Goal: Task Accomplishment & Management: Complete application form

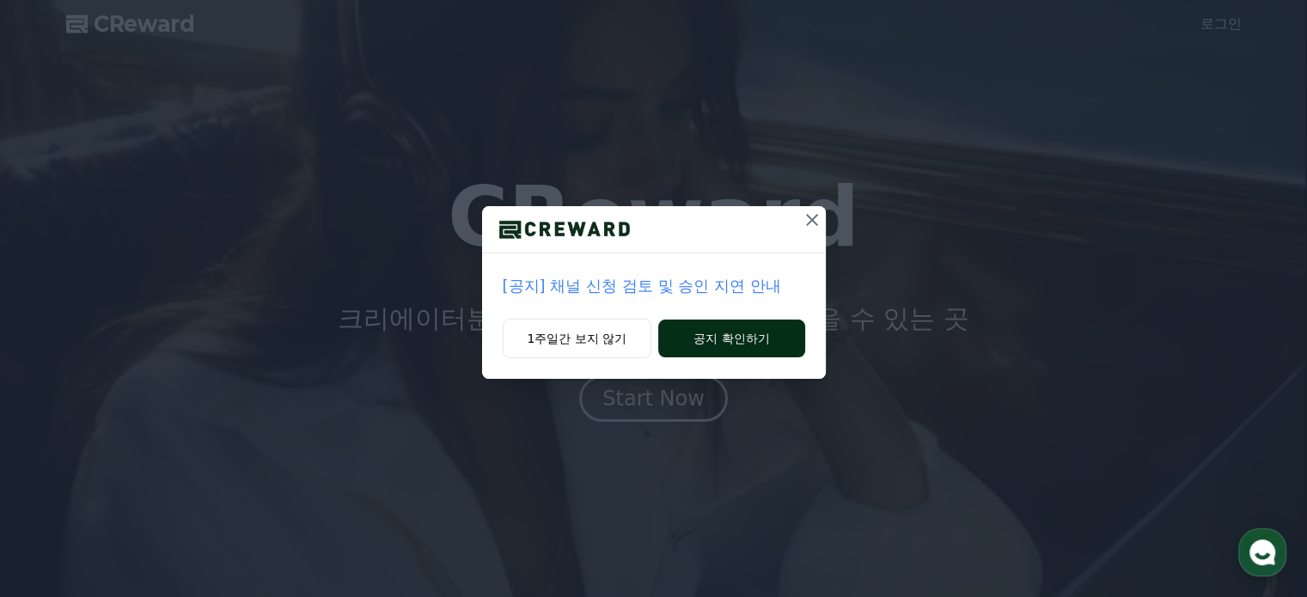
click at [745, 329] on button "공지 확인하기" at bounding box center [731, 339] width 146 height 38
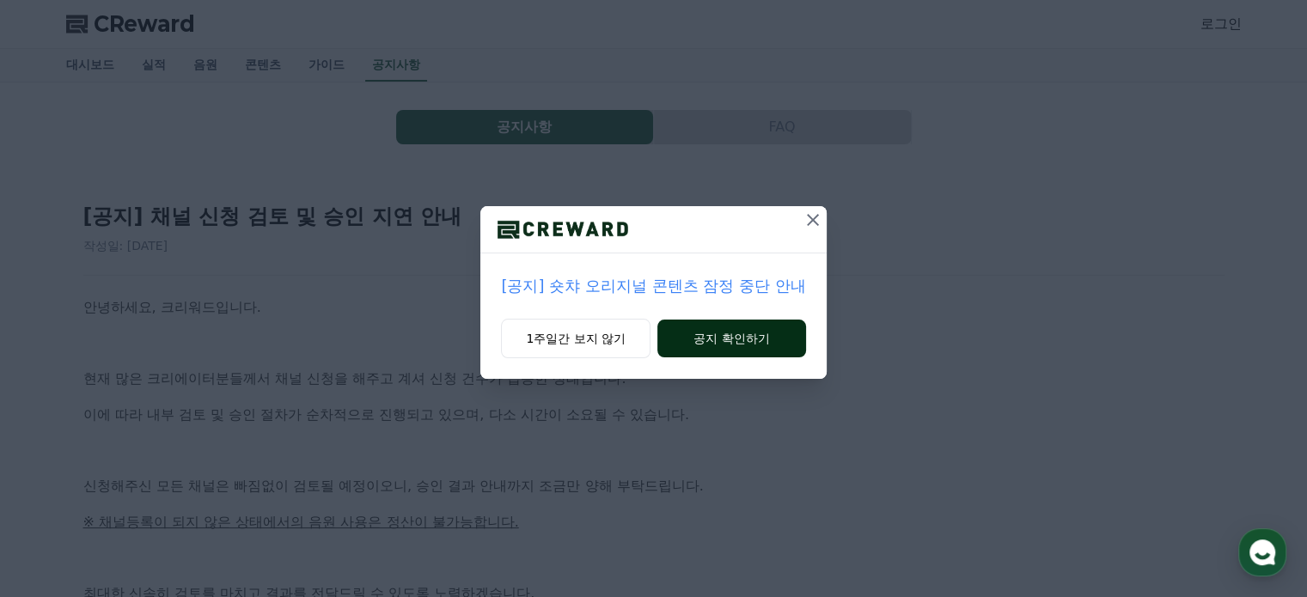
click at [761, 343] on button "공지 확인하기" at bounding box center [731, 339] width 149 height 38
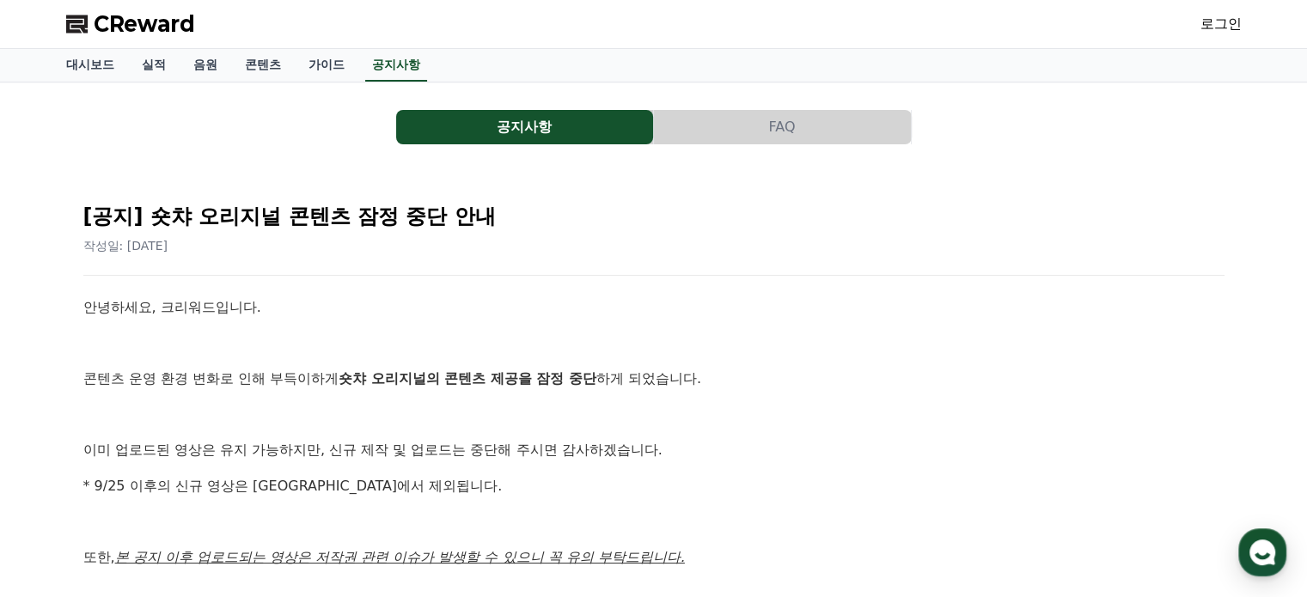
click at [481, 128] on button "공지사항" at bounding box center [524, 127] width 257 height 34
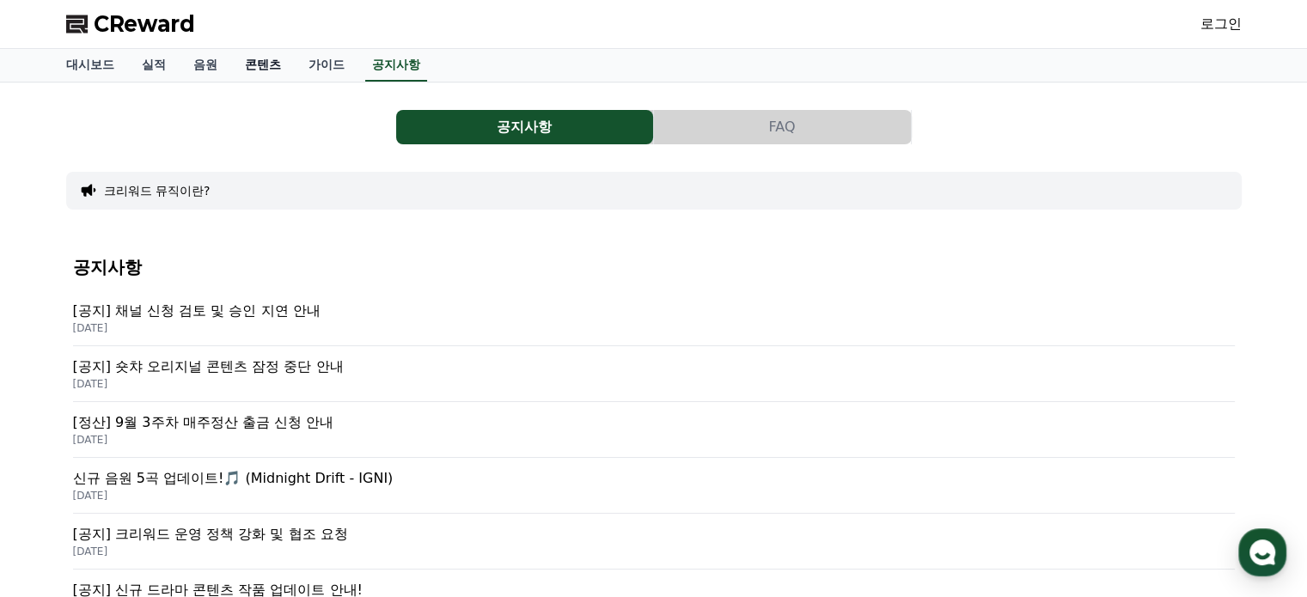
click at [265, 64] on link "콘텐츠" at bounding box center [263, 65] width 64 height 33
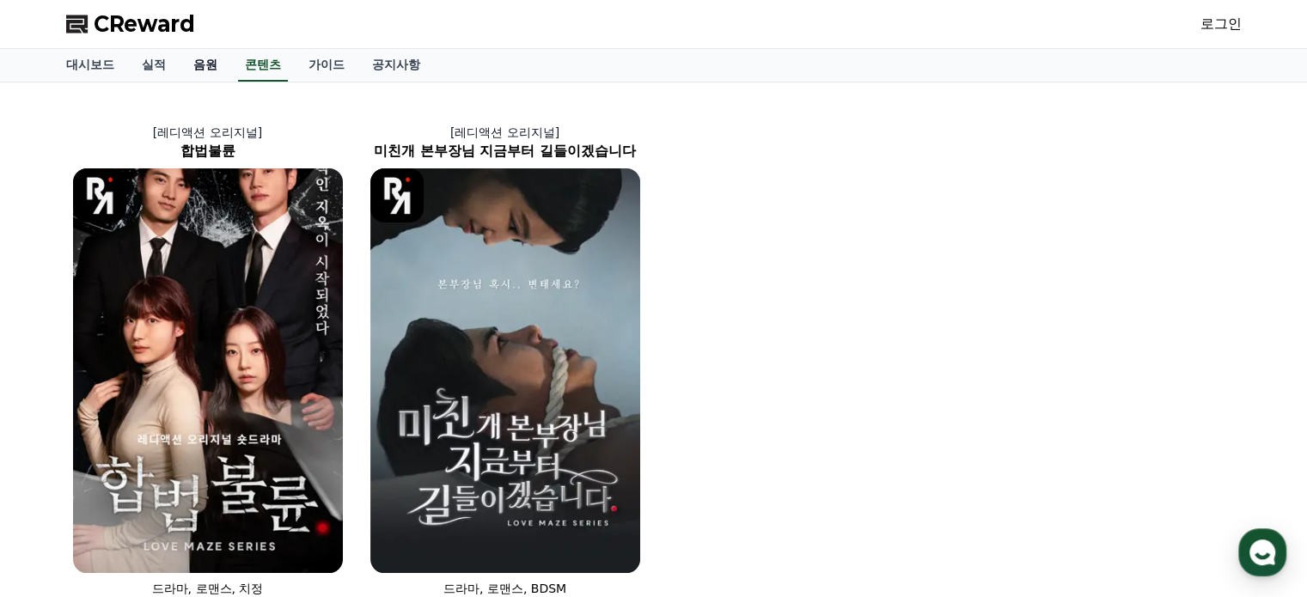
click at [204, 64] on link "음원" at bounding box center [206, 65] width 52 height 33
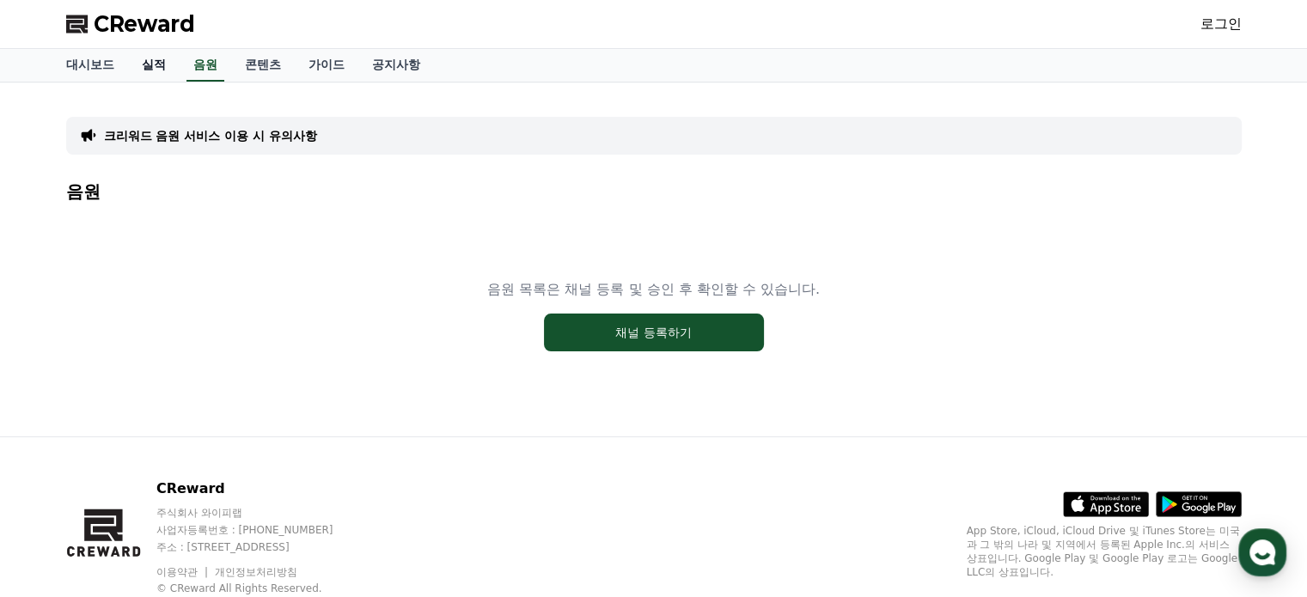
click at [150, 66] on link "실적" at bounding box center [154, 65] width 52 height 33
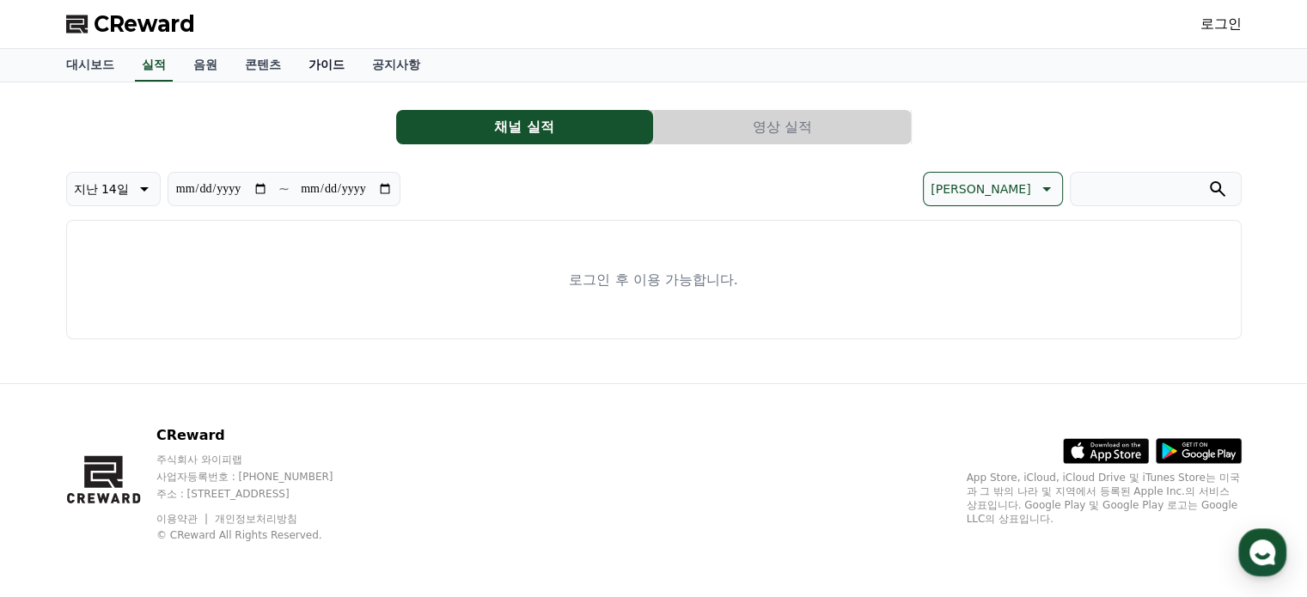
click at [327, 64] on link "가이드" at bounding box center [327, 65] width 64 height 33
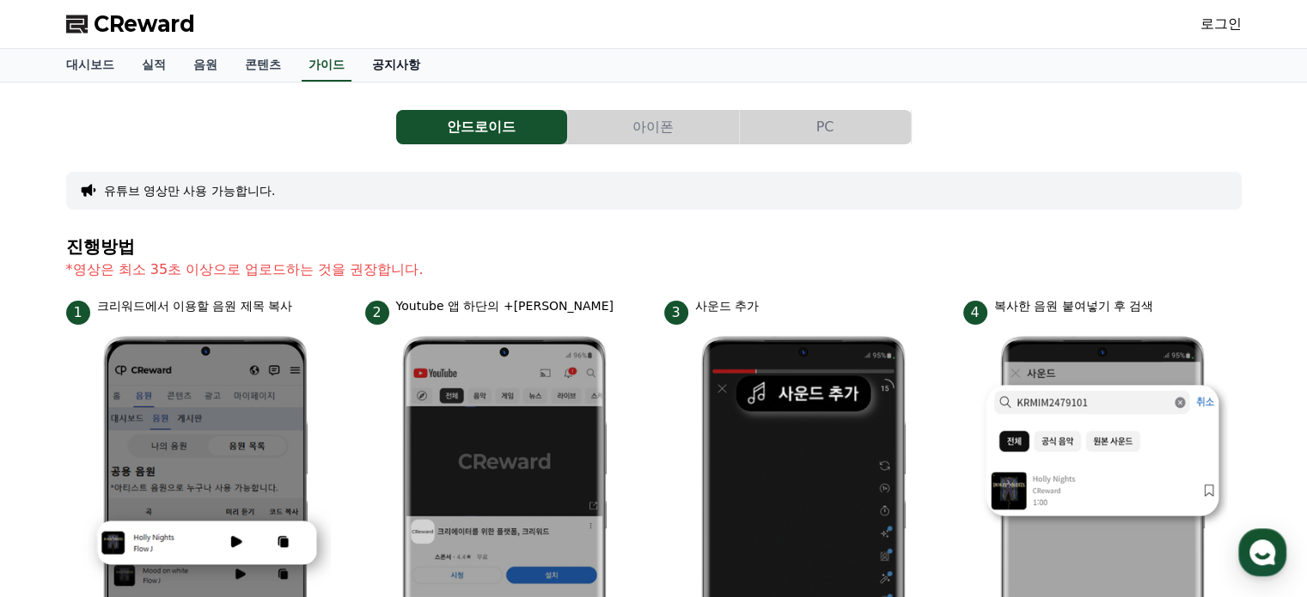
click at [390, 64] on link "공지사항" at bounding box center [396, 65] width 76 height 33
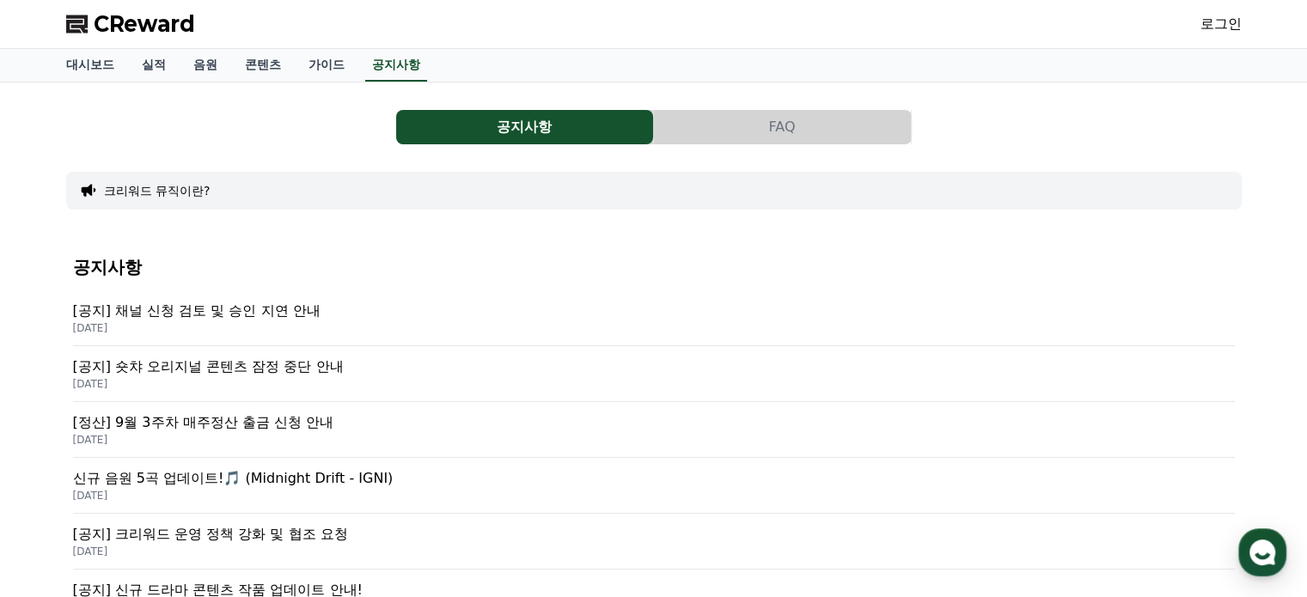
click at [292, 308] on p "[공지] 채널 신청 검토 및 승인 지연 안내" at bounding box center [654, 311] width 1162 height 21
click at [244, 367] on p "[공지] 숏챠 오리지널 콘텐츠 잠정 중단 안내" at bounding box center [654, 367] width 1162 height 21
click at [215, 477] on p "신규 음원 5곡 업데이트!🎵 (Midnight Drift - IGNI)" at bounding box center [654, 478] width 1162 height 21
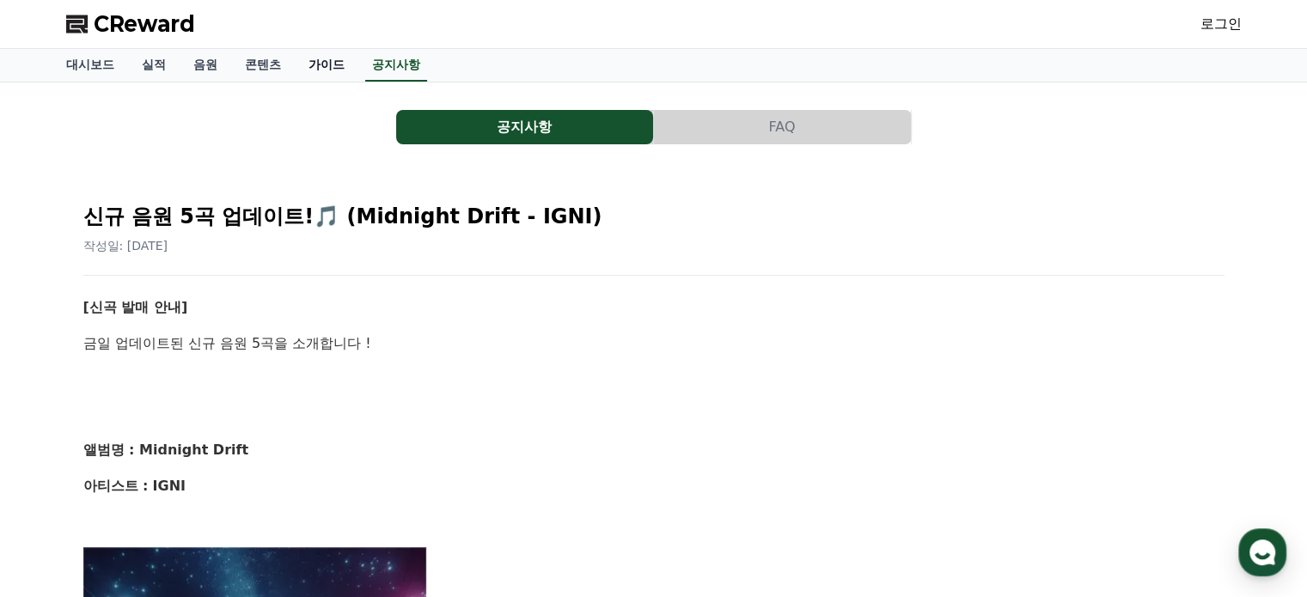
click at [333, 58] on link "가이드" at bounding box center [327, 65] width 64 height 33
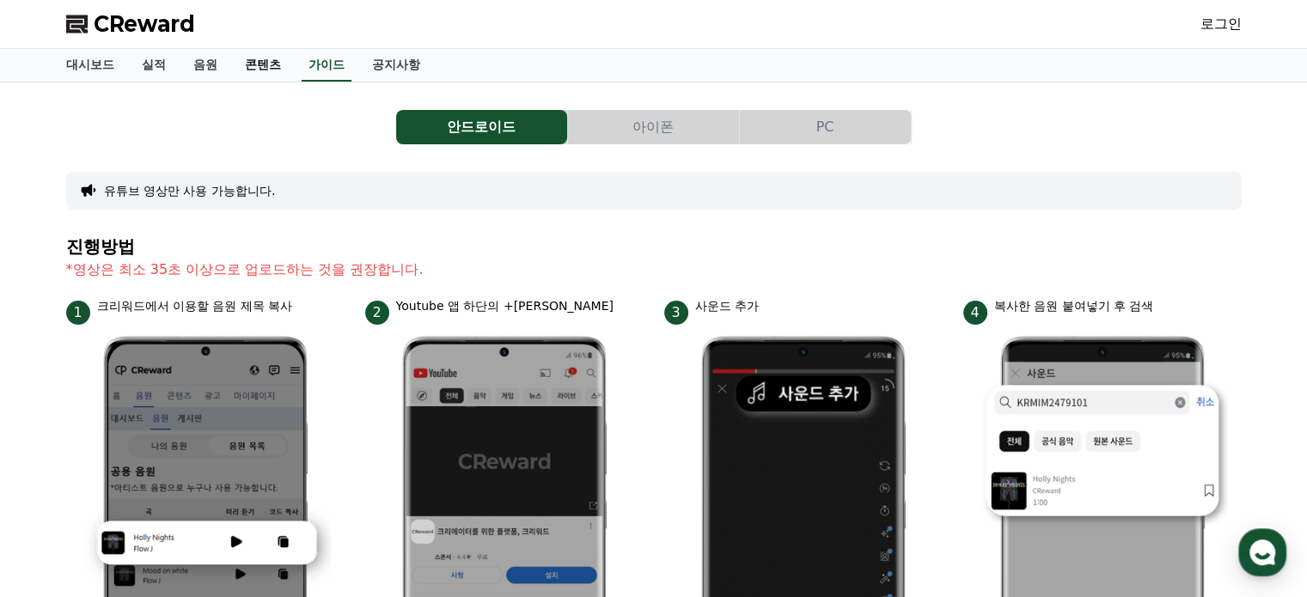
click at [254, 59] on link "콘텐츠" at bounding box center [263, 65] width 64 height 33
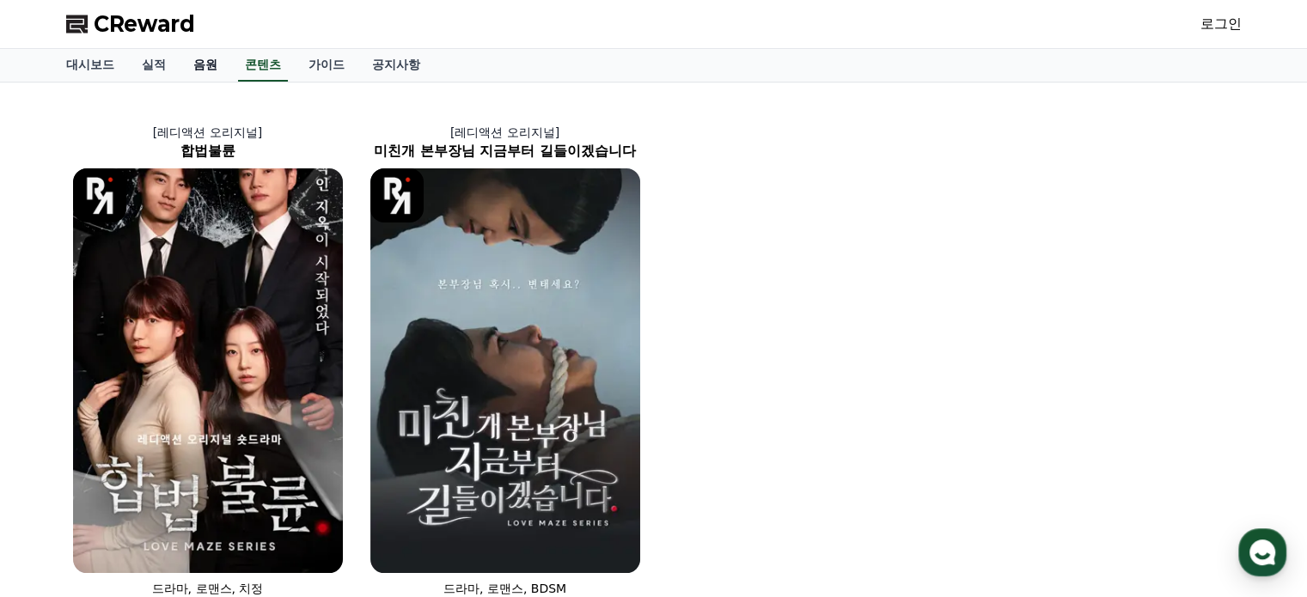
click at [202, 64] on link "음원" at bounding box center [206, 65] width 52 height 33
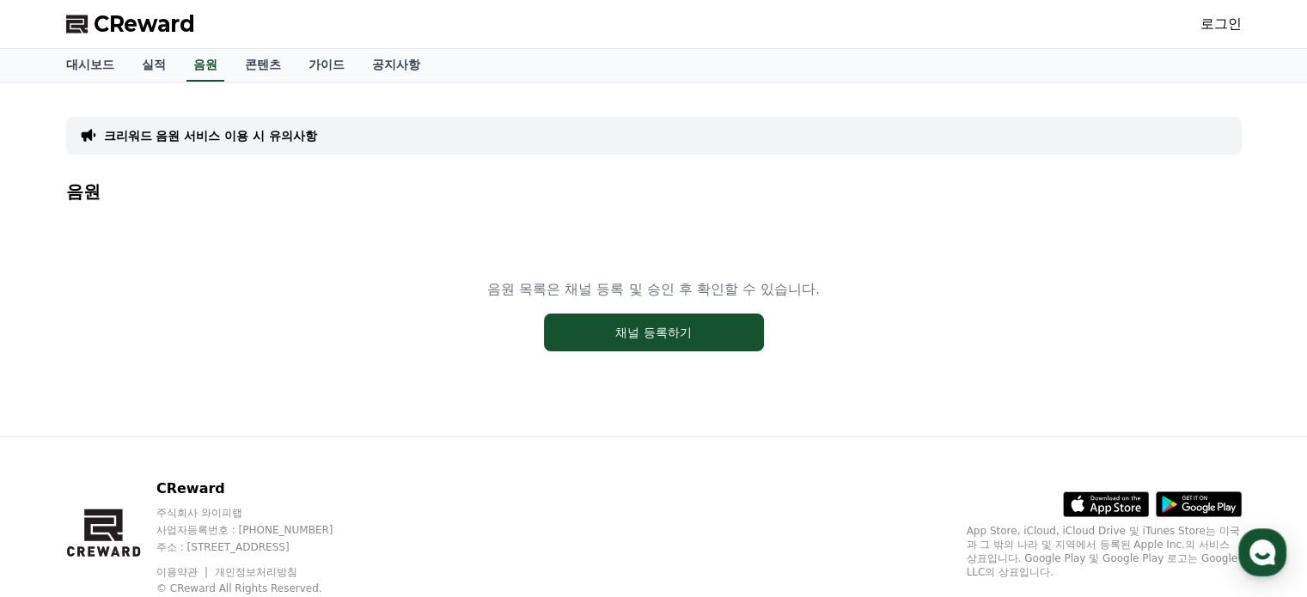
click at [412, 140] on div "크리워드 음원 서비스 이용 시 유의사항" at bounding box center [653, 136] width 1175 height 38
click at [150, 62] on link "실적" at bounding box center [154, 65] width 52 height 33
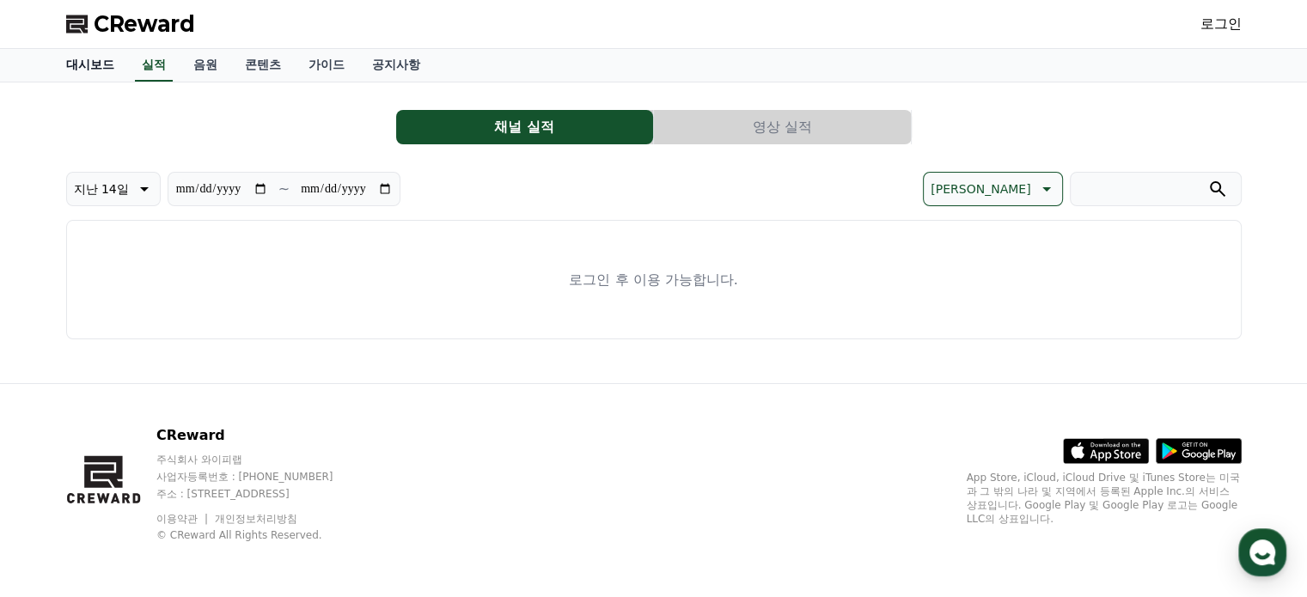
click at [89, 61] on link "대시보드" at bounding box center [90, 65] width 76 height 33
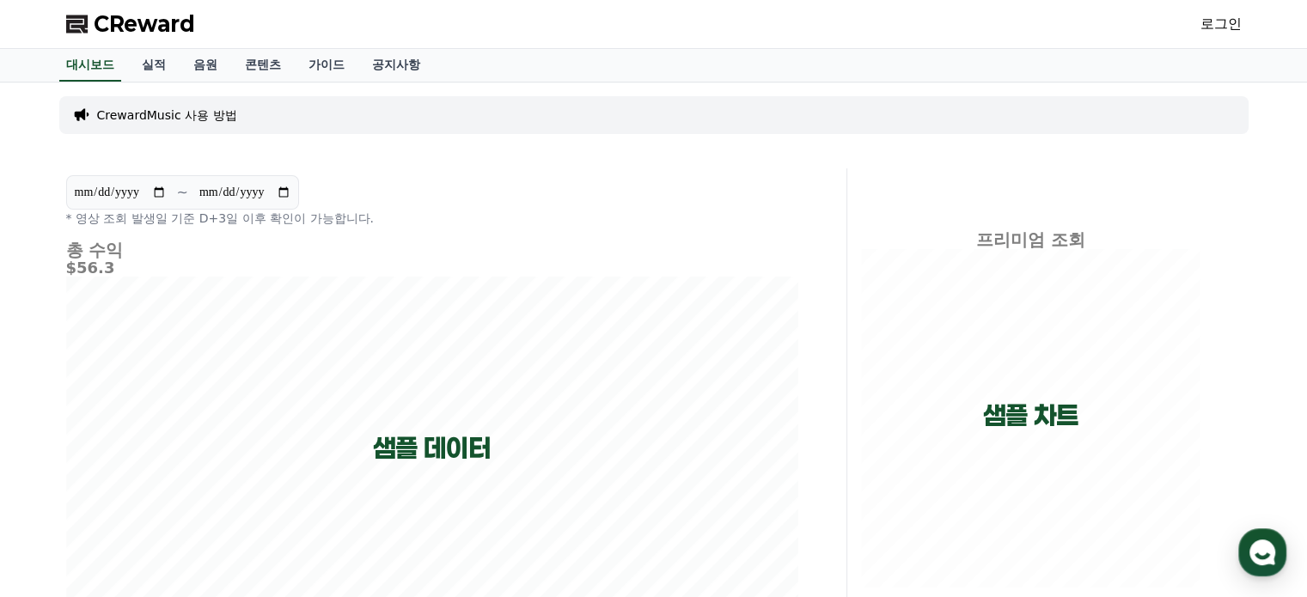
click at [157, 27] on span "CReward" at bounding box center [144, 23] width 101 height 27
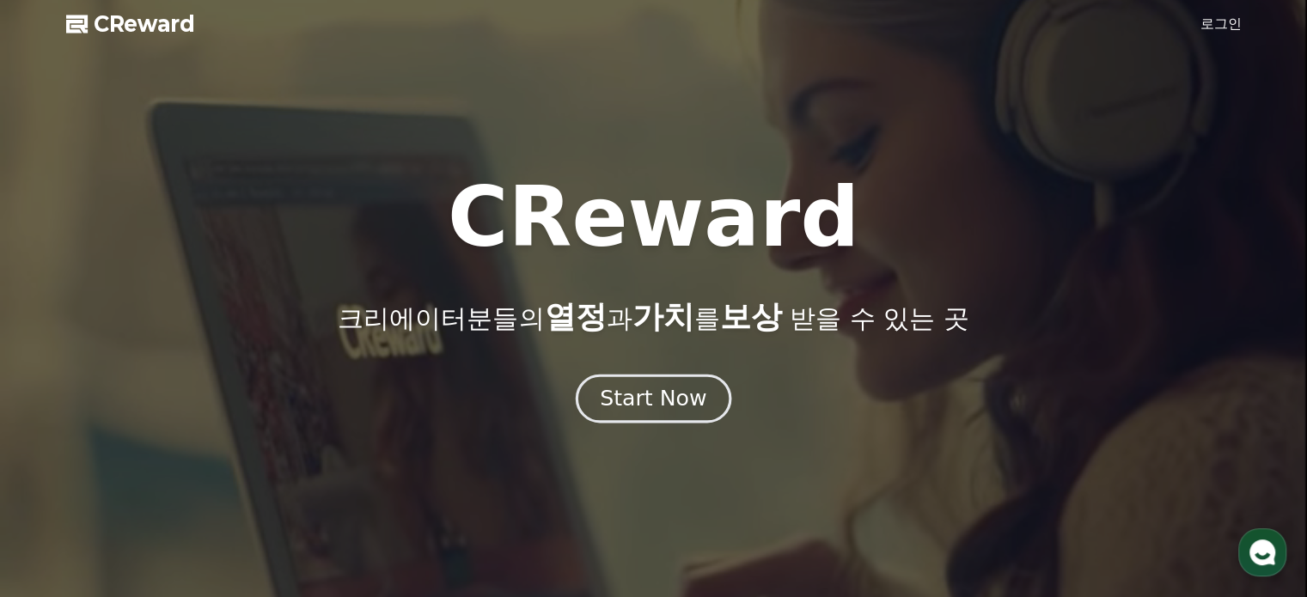
click at [670, 407] on div "Start Now" at bounding box center [653, 398] width 107 height 29
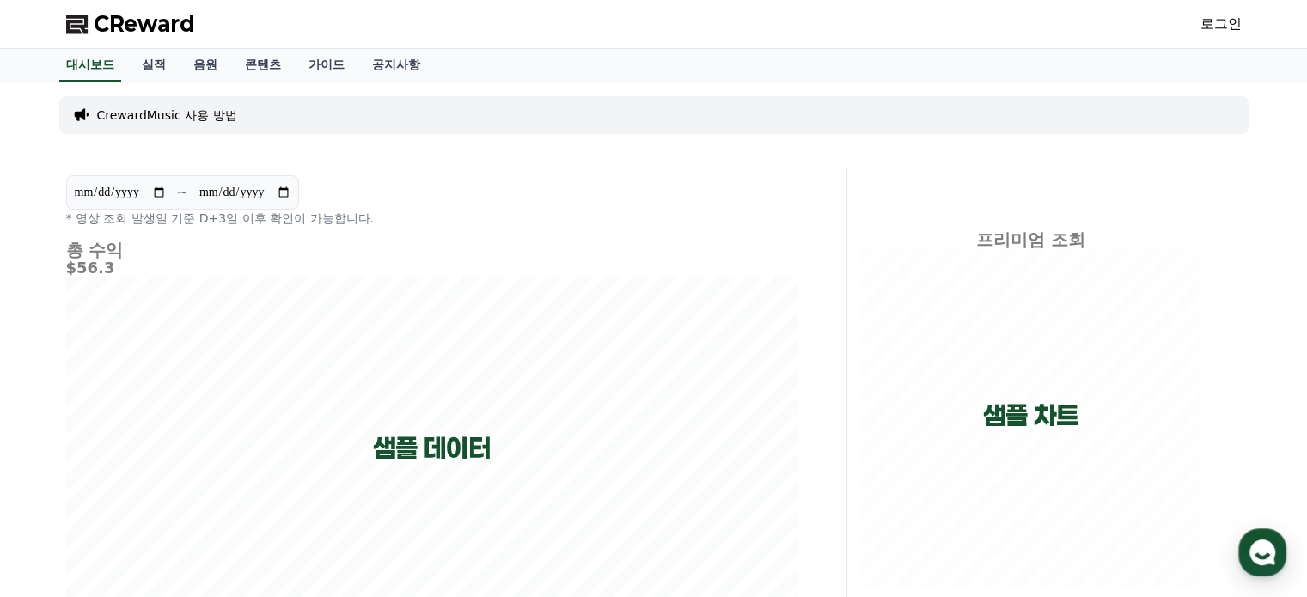
click at [1229, 20] on link "로그인" at bounding box center [1220, 24] width 41 height 21
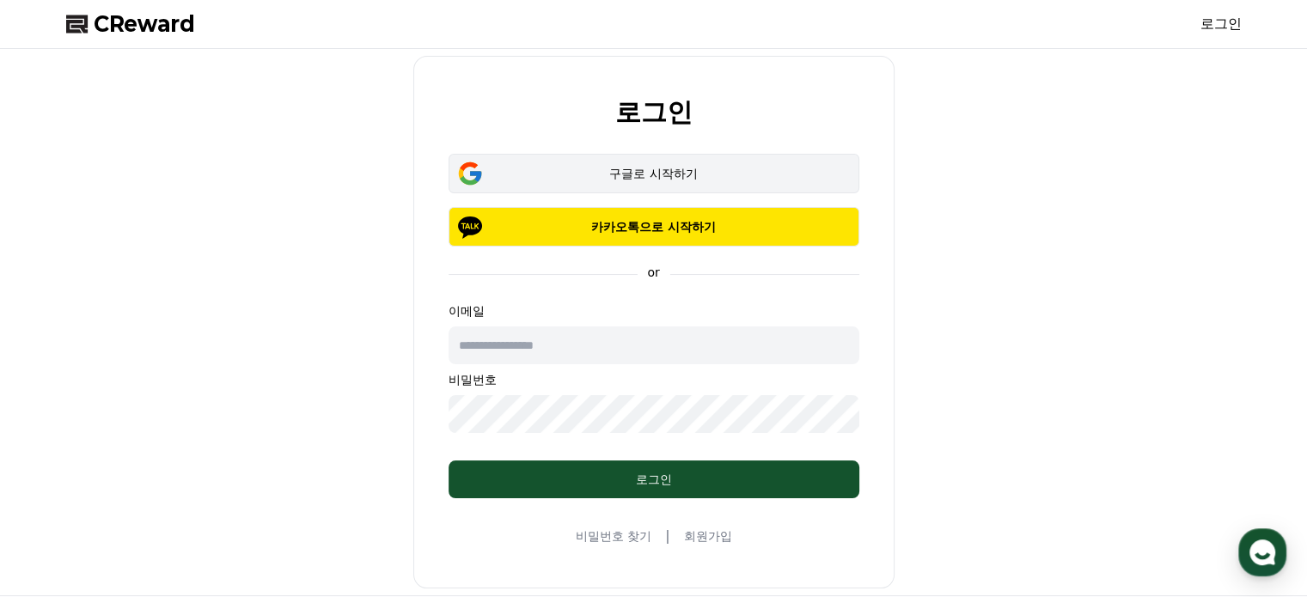
click at [650, 173] on div "구글로 시작하기" at bounding box center [653, 173] width 361 height 17
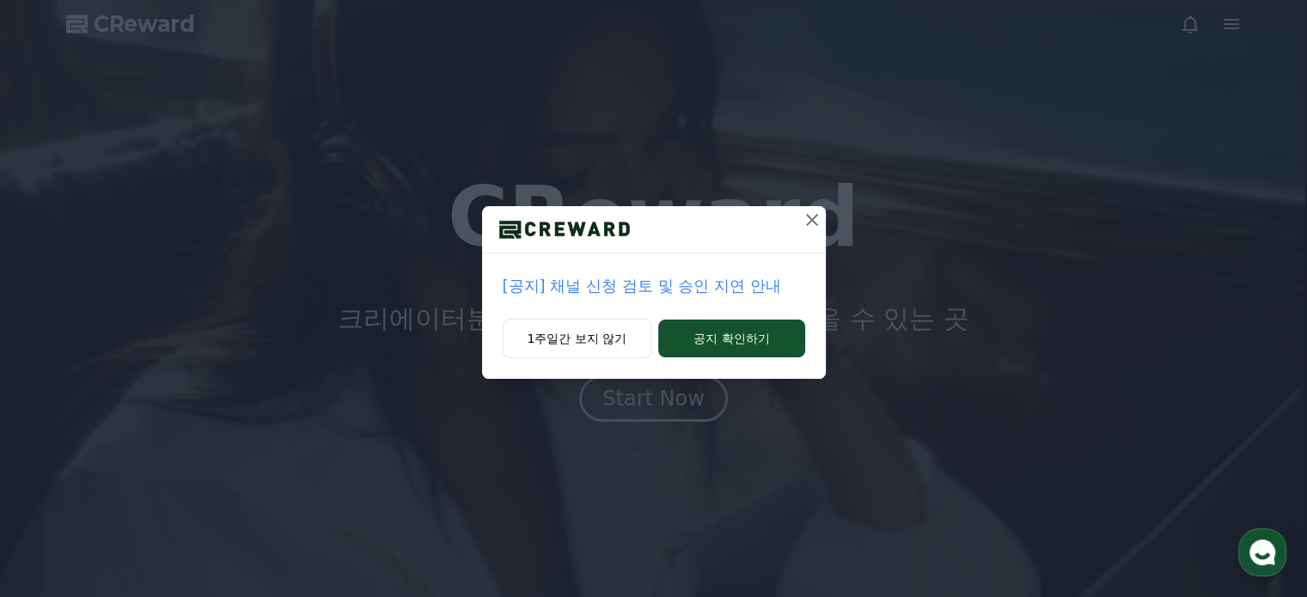
click at [812, 223] on icon at bounding box center [812, 220] width 21 height 21
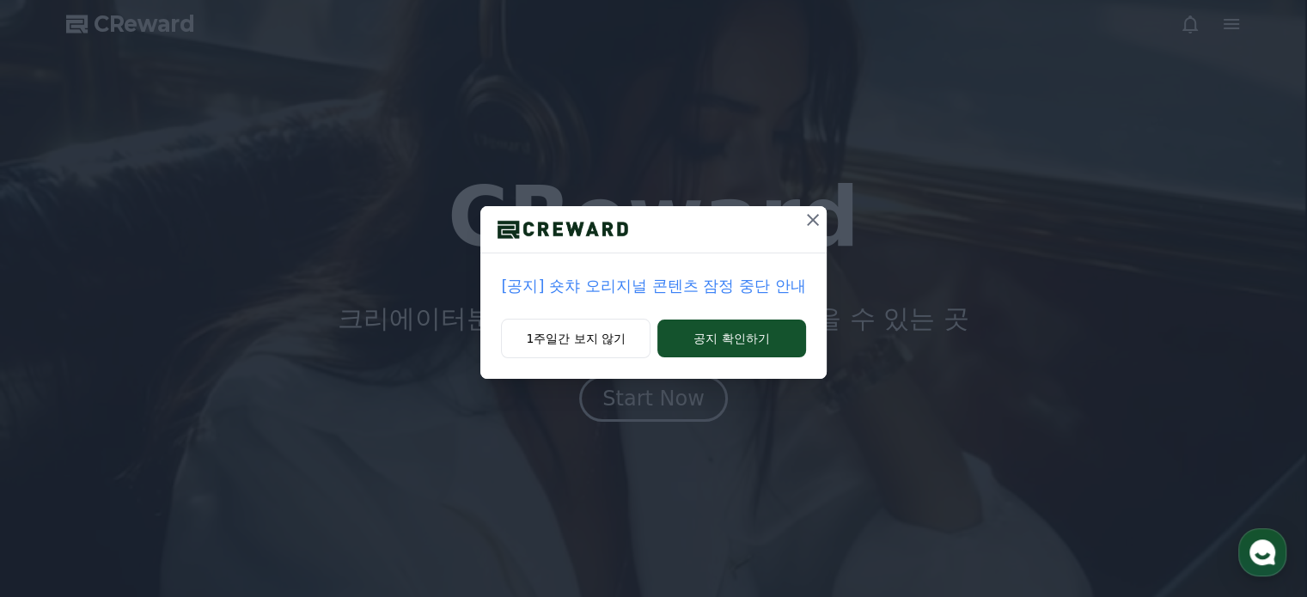
click at [808, 223] on icon at bounding box center [813, 220] width 21 height 21
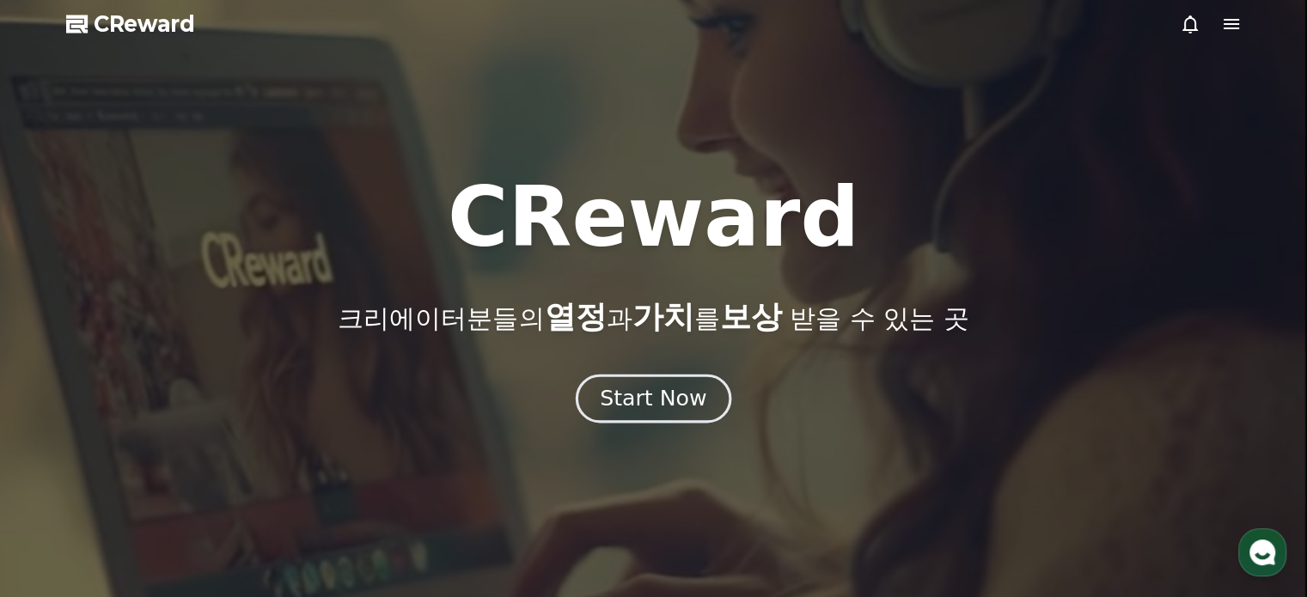
click at [674, 395] on div "Start Now" at bounding box center [653, 398] width 107 height 29
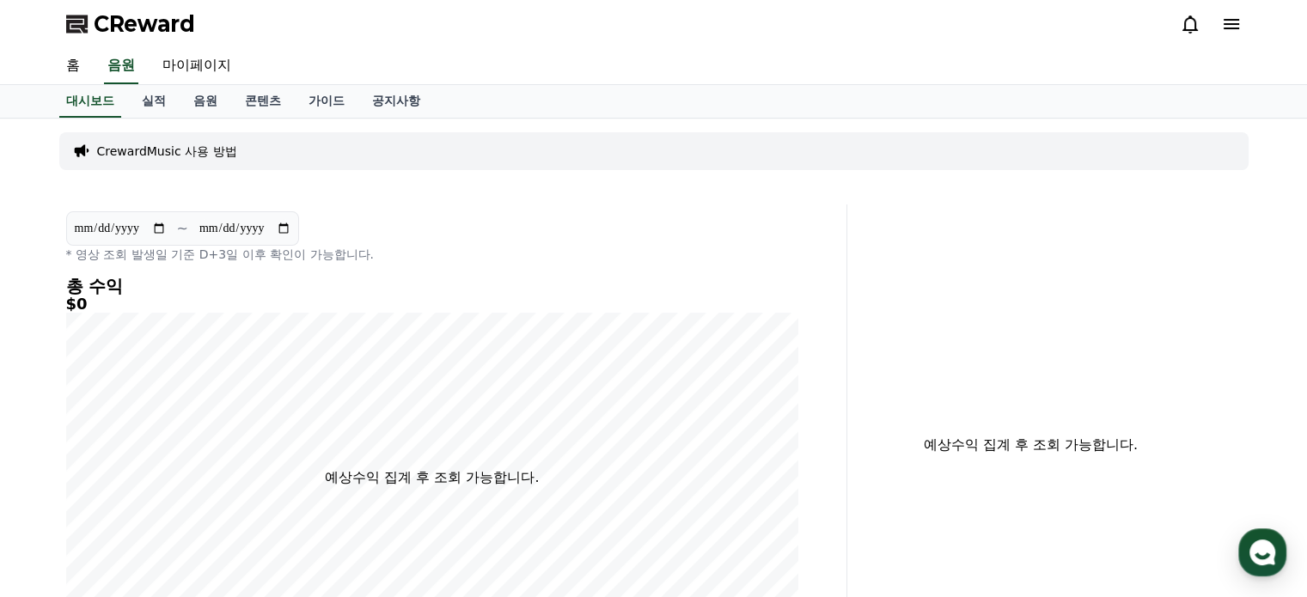
click at [1234, 29] on icon at bounding box center [1231, 24] width 21 height 21
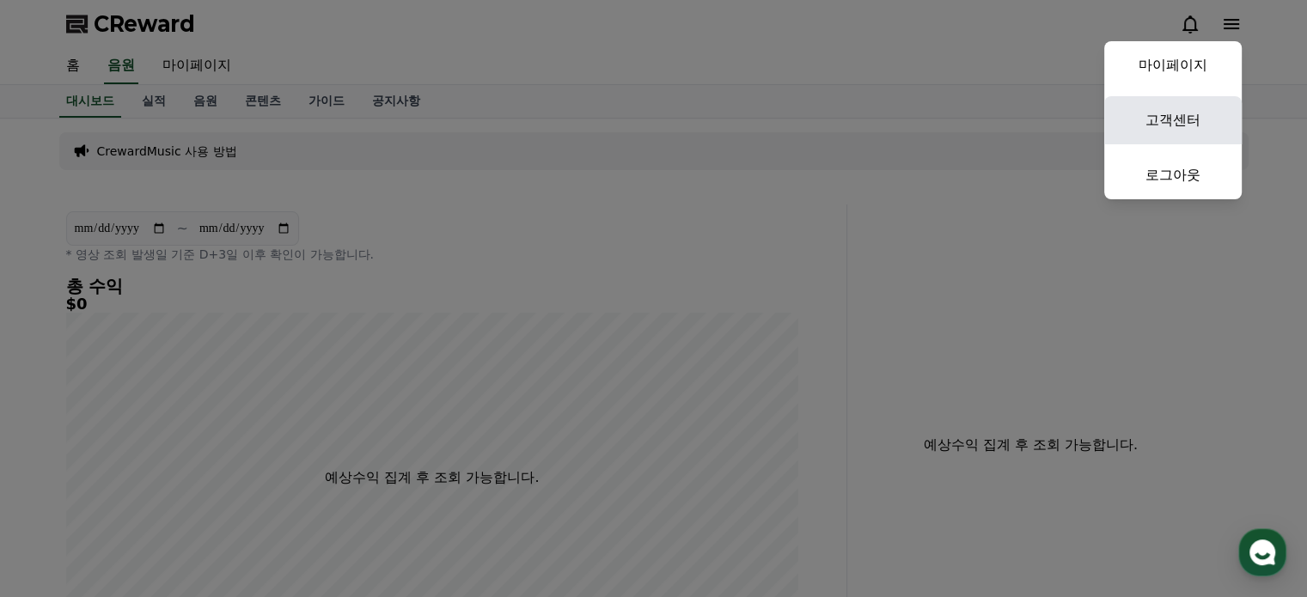
click at [1193, 112] on link "고객센터" at bounding box center [1172, 120] width 137 height 48
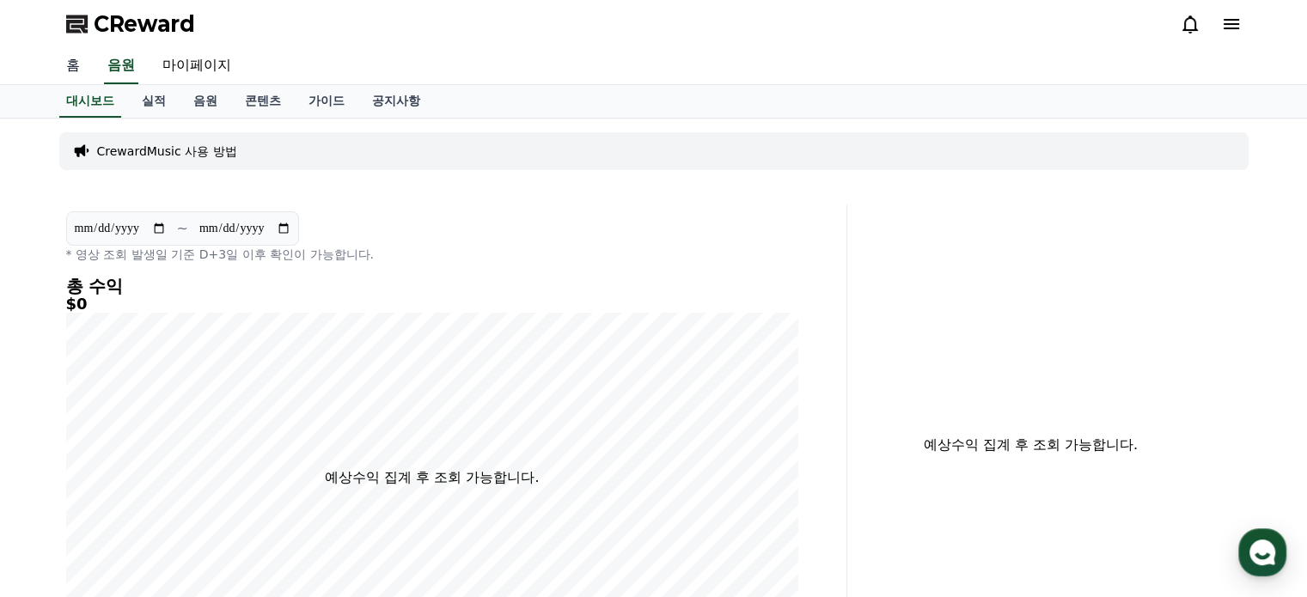
click at [62, 62] on link "홈" at bounding box center [72, 66] width 41 height 36
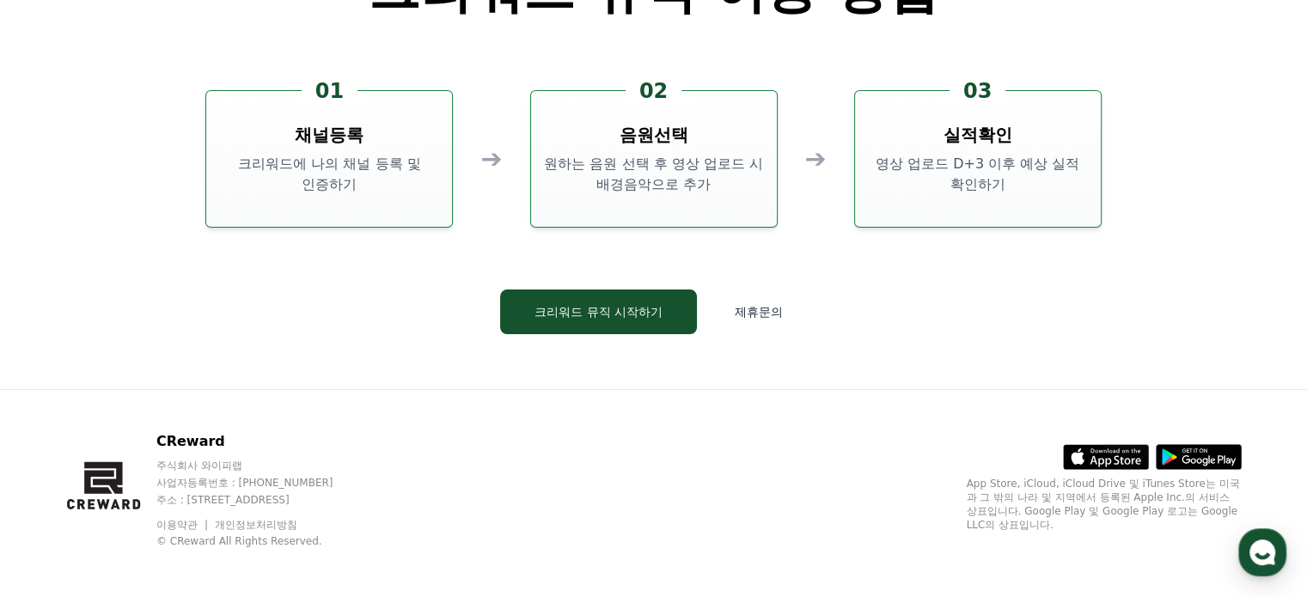
scroll to position [4655, 0]
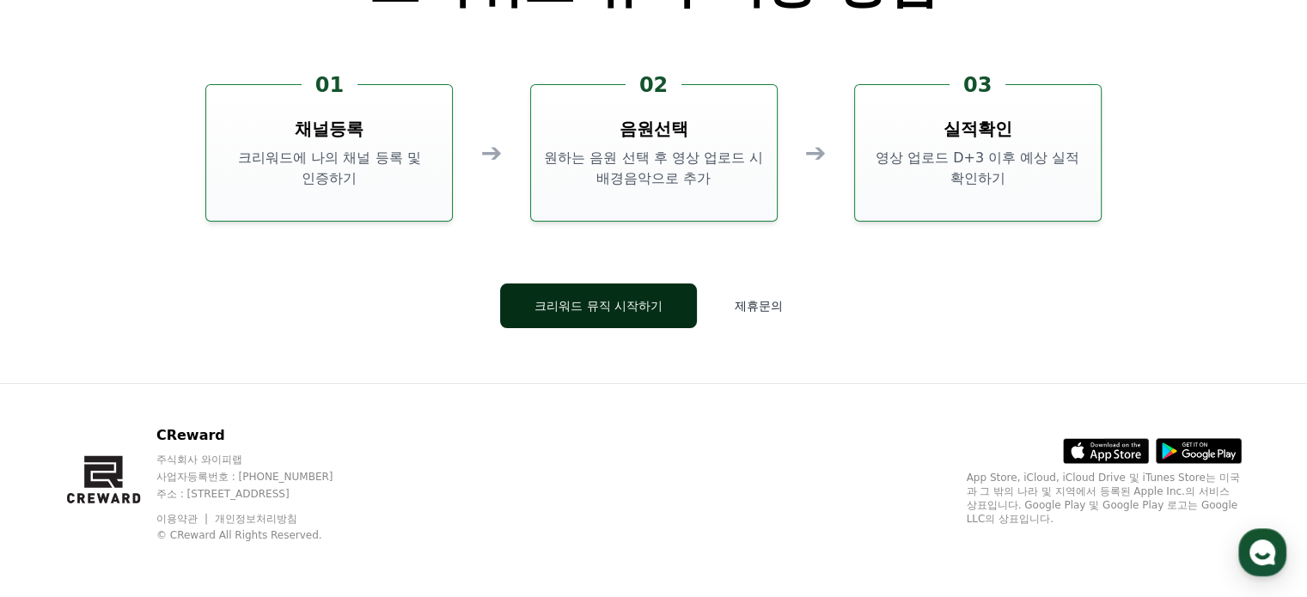
click at [639, 302] on button "크리워드 뮤직 시작하기" at bounding box center [598, 306] width 197 height 45
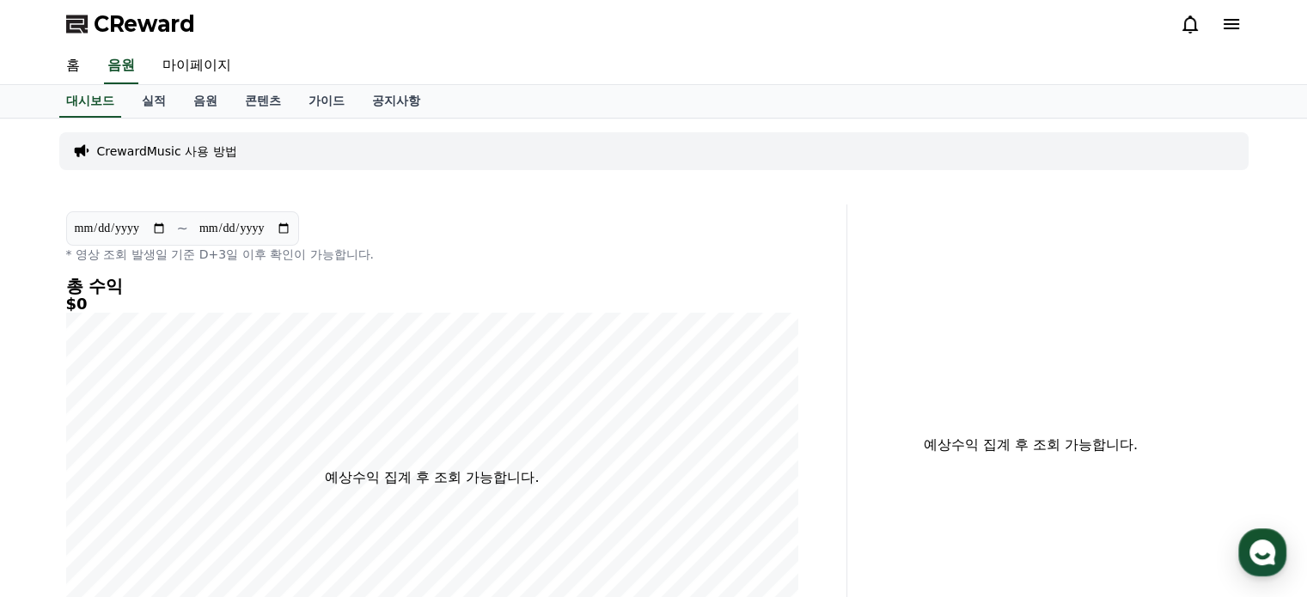
click at [179, 149] on p "CrewardMusic 사용 방법" at bounding box center [167, 151] width 140 height 17
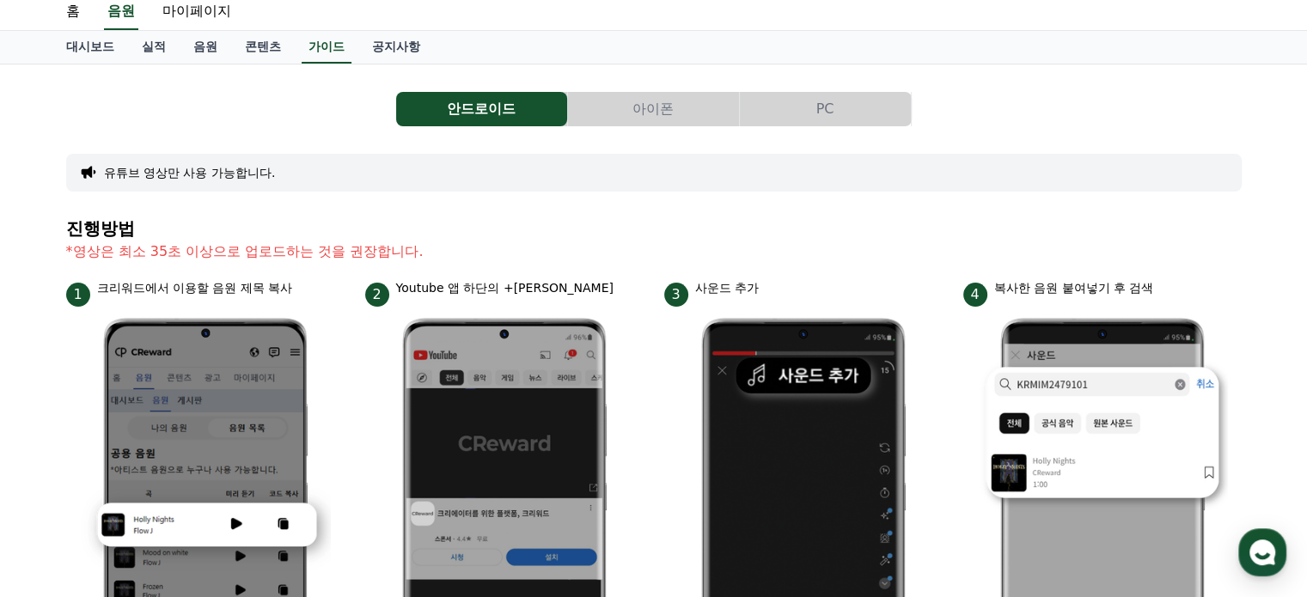
scroll to position [45, 0]
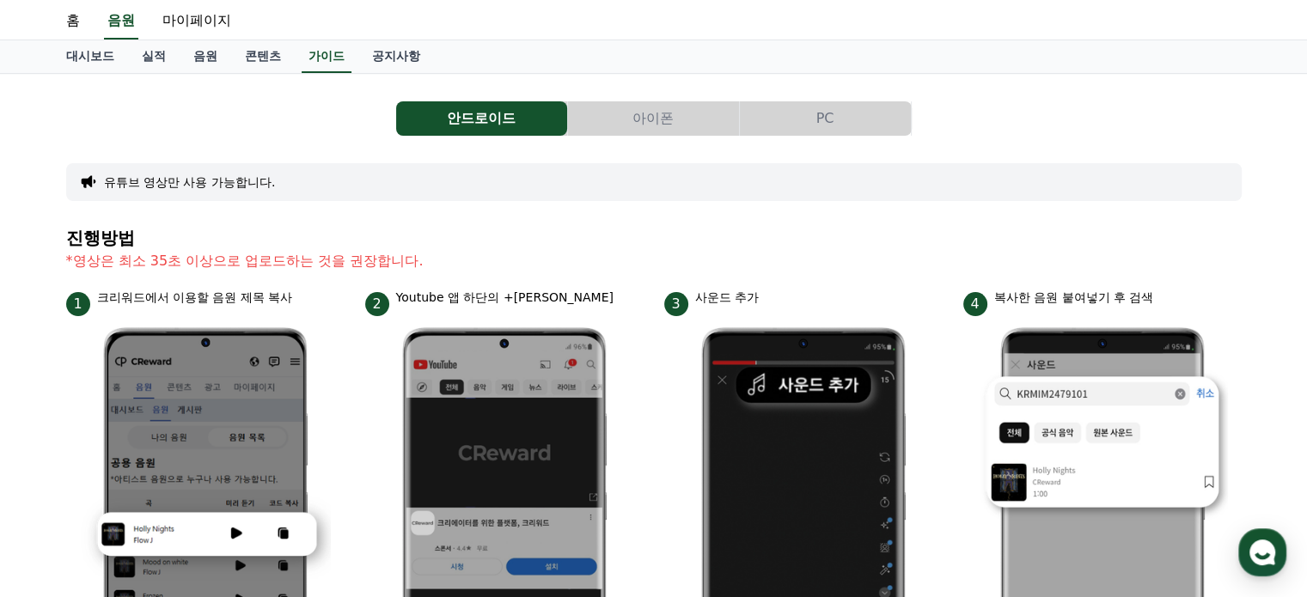
click at [840, 125] on button "PC" at bounding box center [825, 118] width 171 height 34
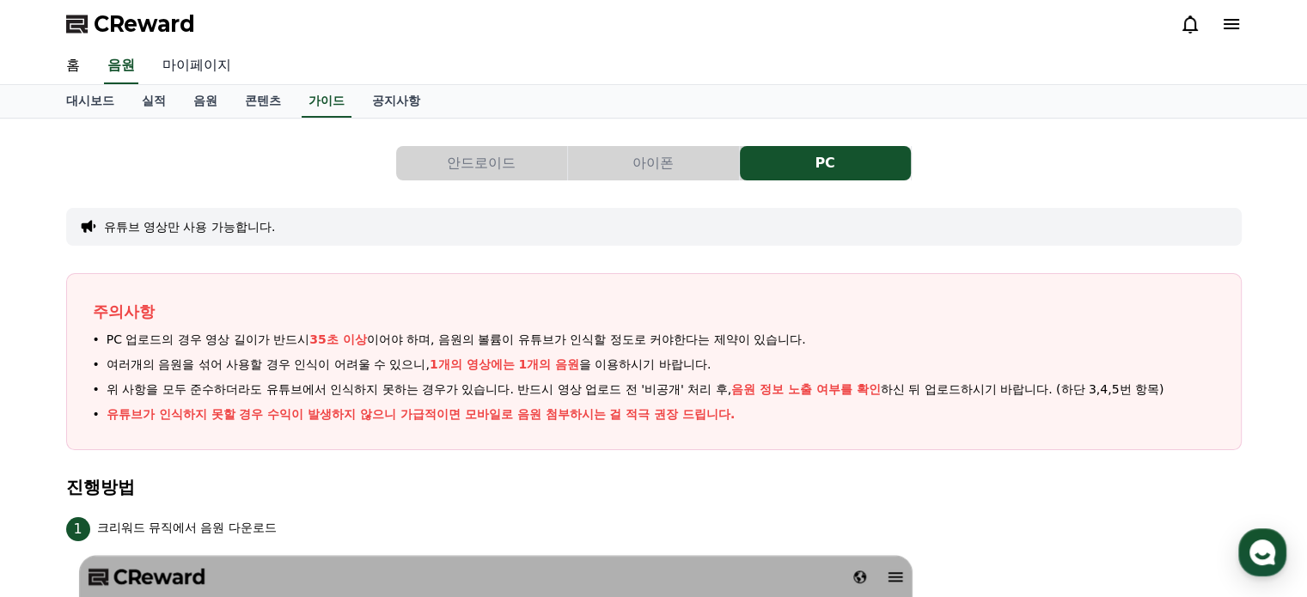
click at [192, 57] on link "마이페이지" at bounding box center [197, 66] width 96 height 36
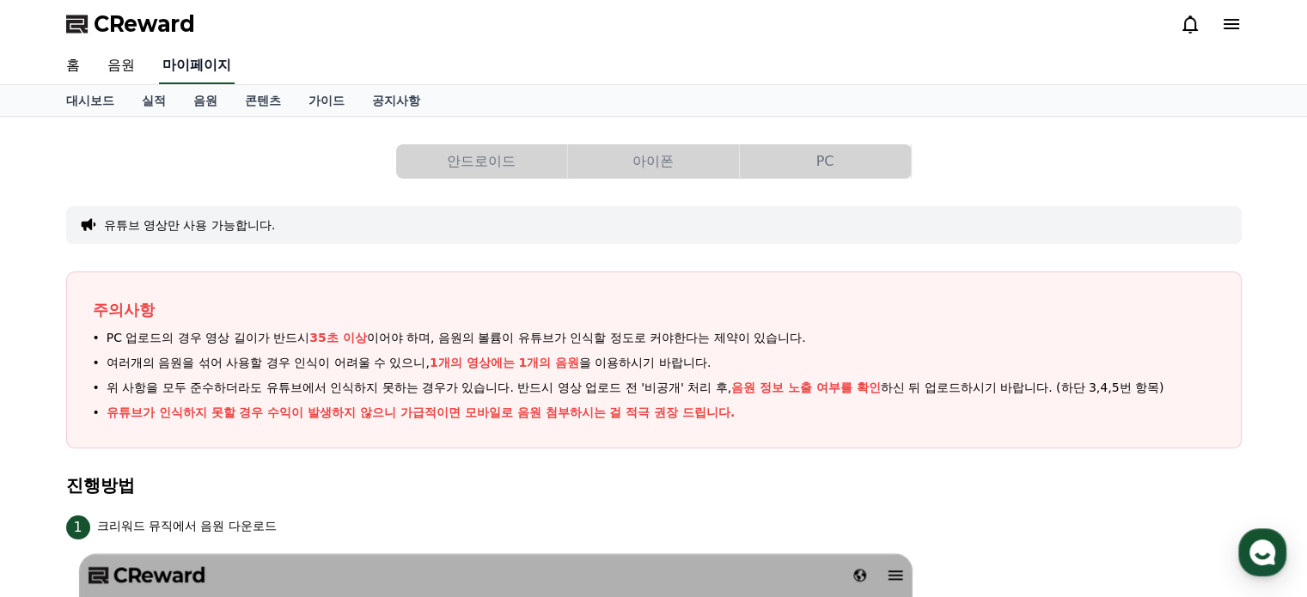
select select "**********"
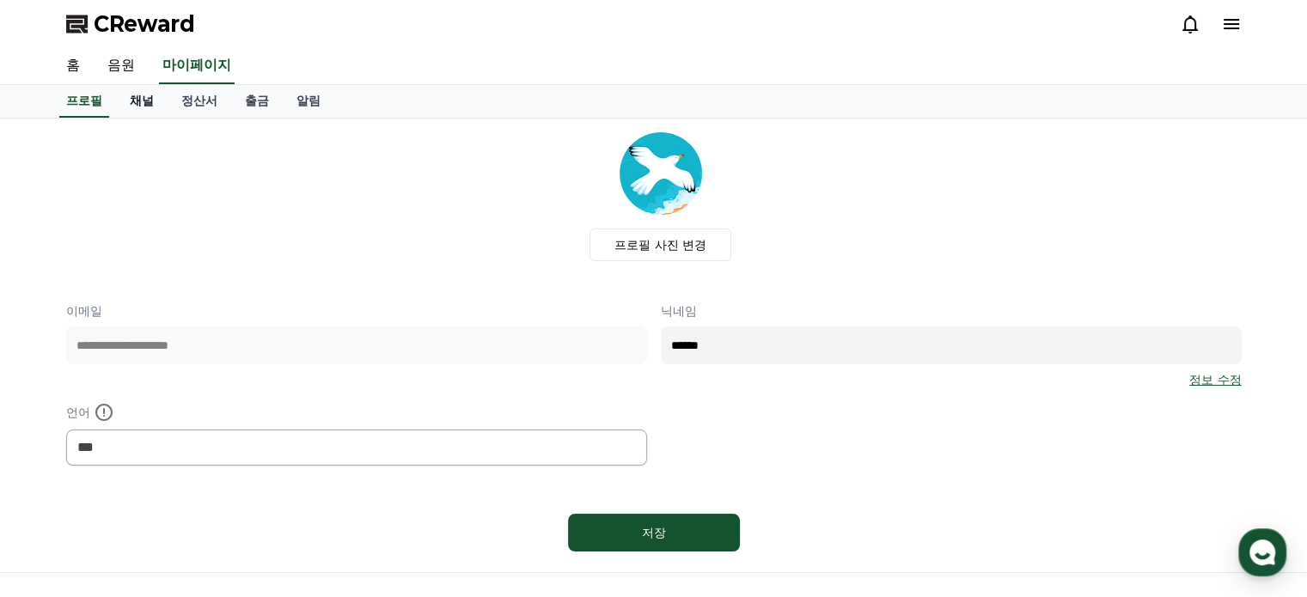
click at [141, 99] on link "채널" at bounding box center [142, 101] width 52 height 33
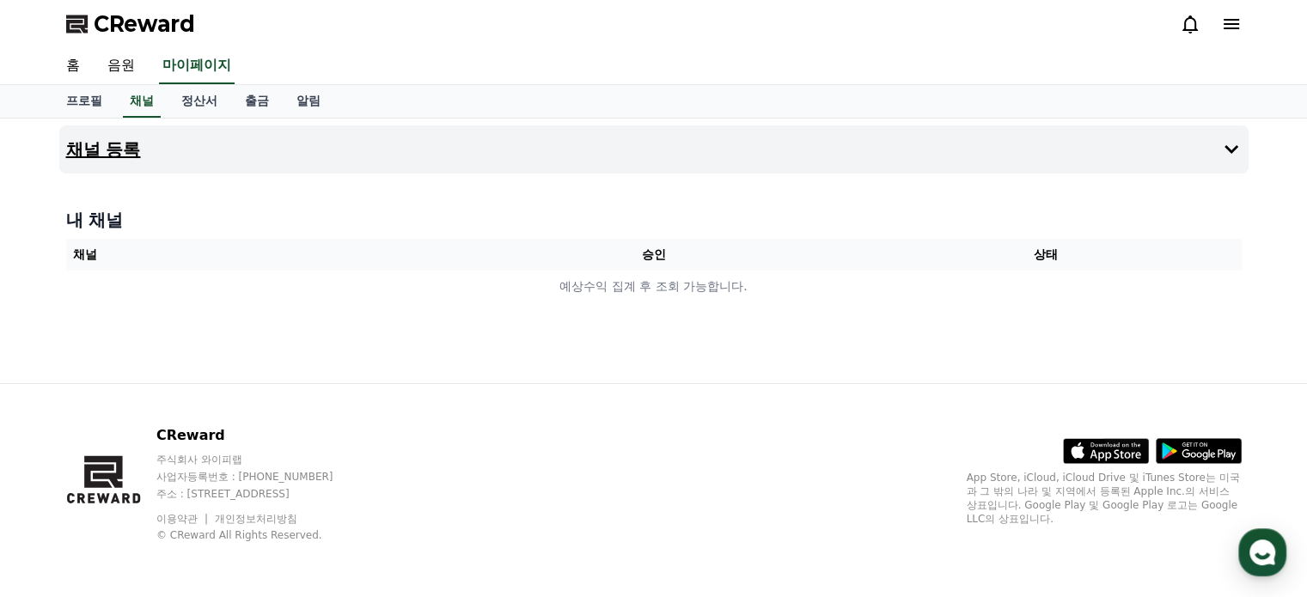
click at [1224, 147] on icon at bounding box center [1231, 149] width 21 height 21
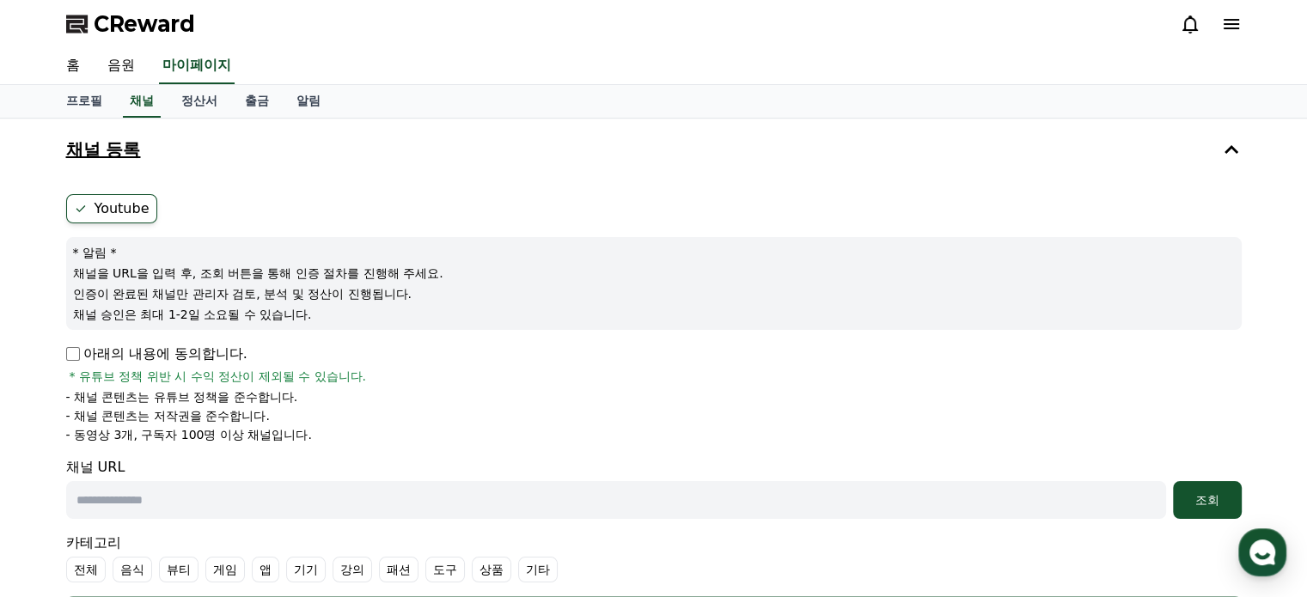
click at [93, 202] on label "Youtube" at bounding box center [111, 208] width 91 height 29
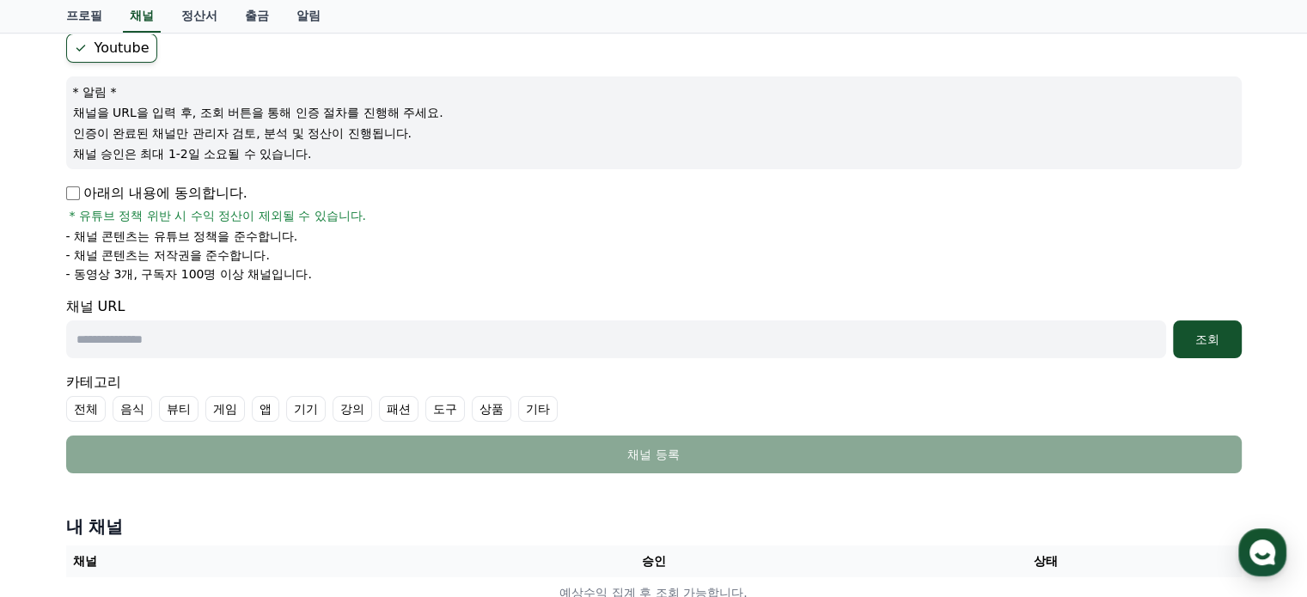
scroll to position [172, 0]
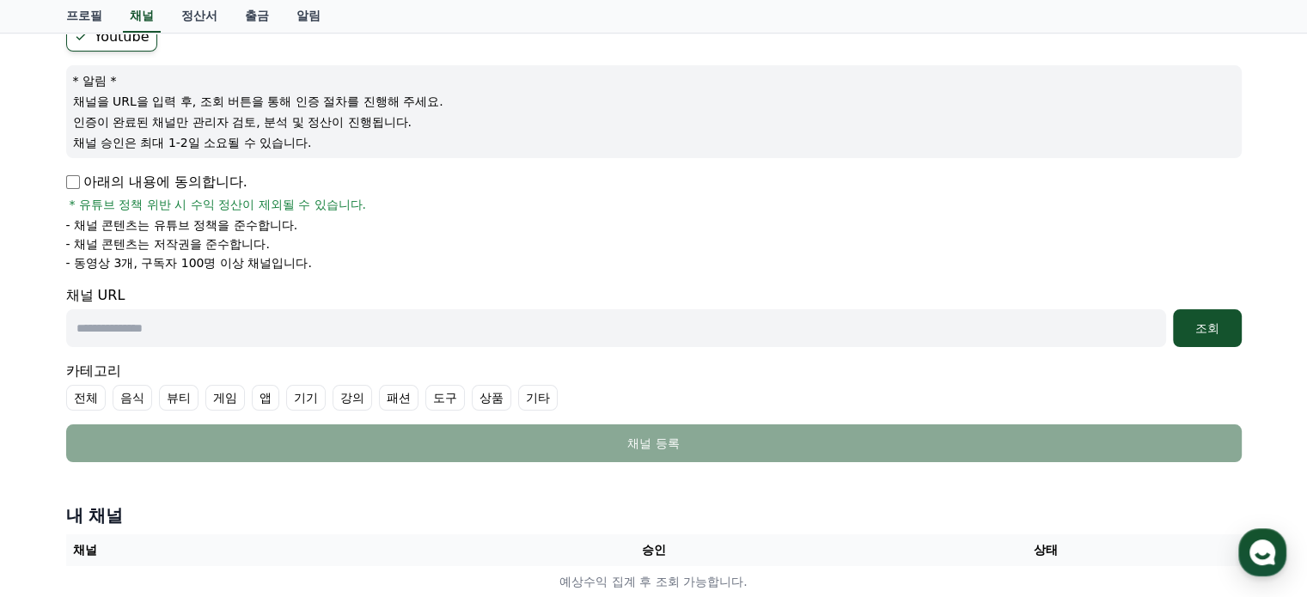
click at [115, 327] on input "text" at bounding box center [616, 328] width 1100 height 38
paste input "**********"
click at [1205, 327] on div "조회" at bounding box center [1207, 328] width 55 height 17
drag, startPoint x: 259, startPoint y: 330, endPoint x: 60, endPoint y: 327, distance: 198.5
click at [60, 327] on div "**********" at bounding box center [653, 242] width 1189 height 454
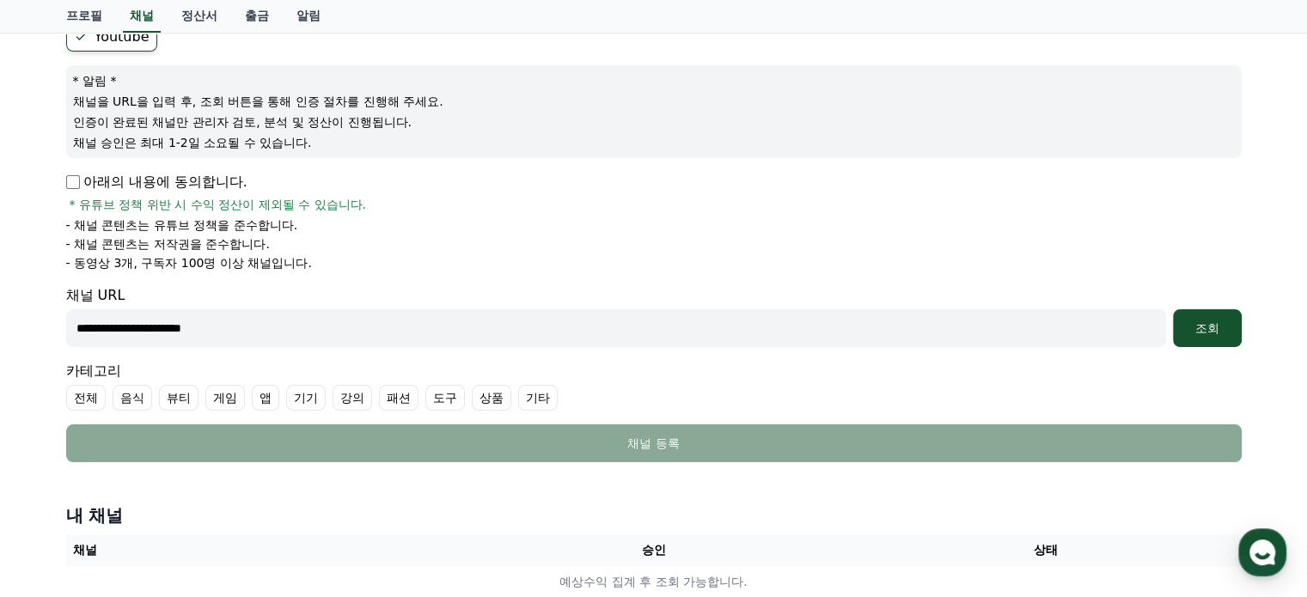
paste input "text"
click at [1188, 331] on div "조회" at bounding box center [1207, 328] width 55 height 17
drag, startPoint x: 278, startPoint y: 333, endPoint x: 79, endPoint y: 333, distance: 198.5
click at [84, 333] on input "**********" at bounding box center [616, 328] width 1100 height 38
click at [255, 329] on input "**********" at bounding box center [616, 328] width 1100 height 38
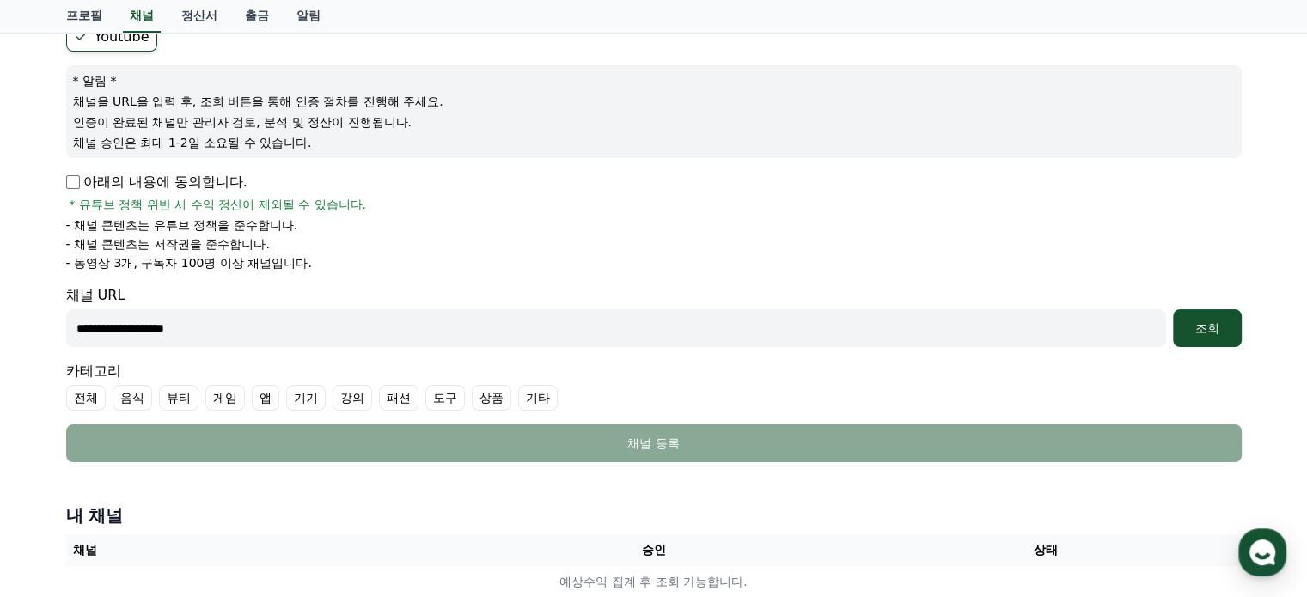
drag, startPoint x: 289, startPoint y: 329, endPoint x: 52, endPoint y: 331, distance: 237.1
click at [52, 331] on div "**********" at bounding box center [653, 279] width 1203 height 665
paste input "**********"
type input "**********"
click at [1222, 334] on div "조회" at bounding box center [1207, 328] width 55 height 17
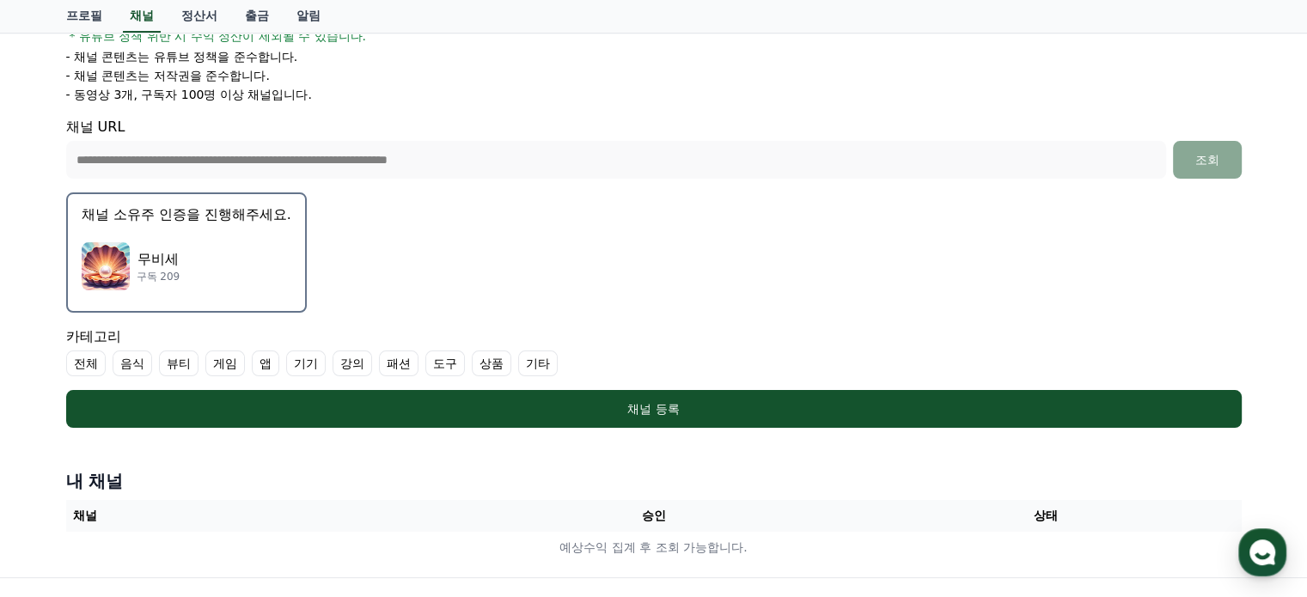
scroll to position [344, 0]
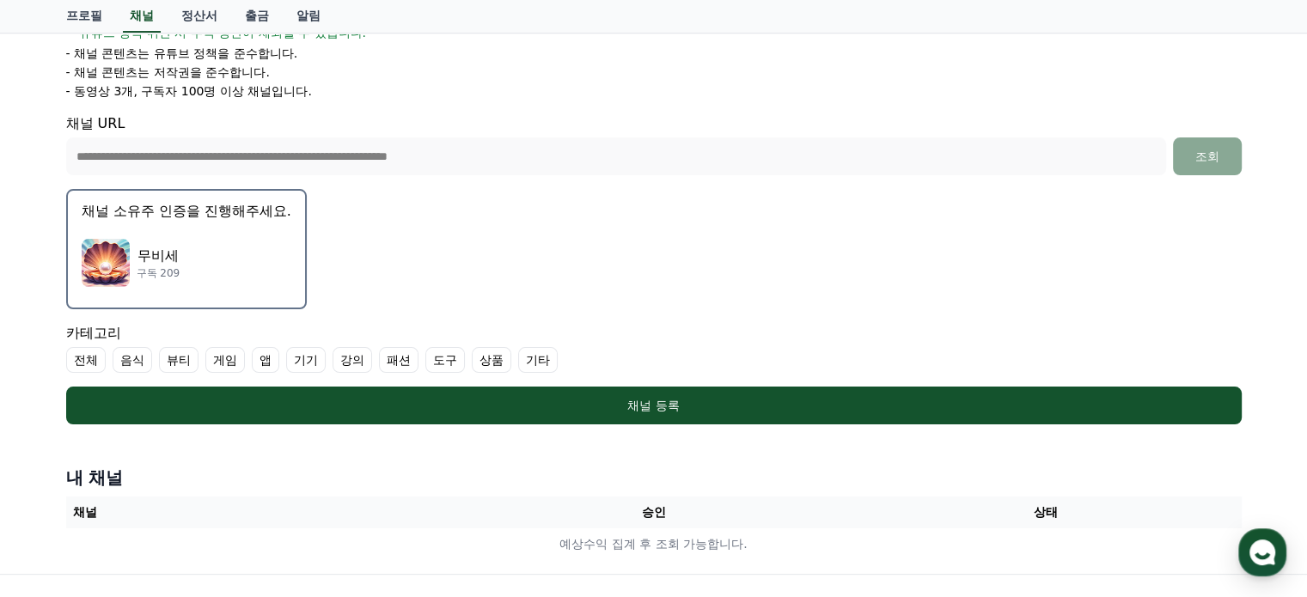
click at [112, 262] on img "button" at bounding box center [106, 263] width 48 height 48
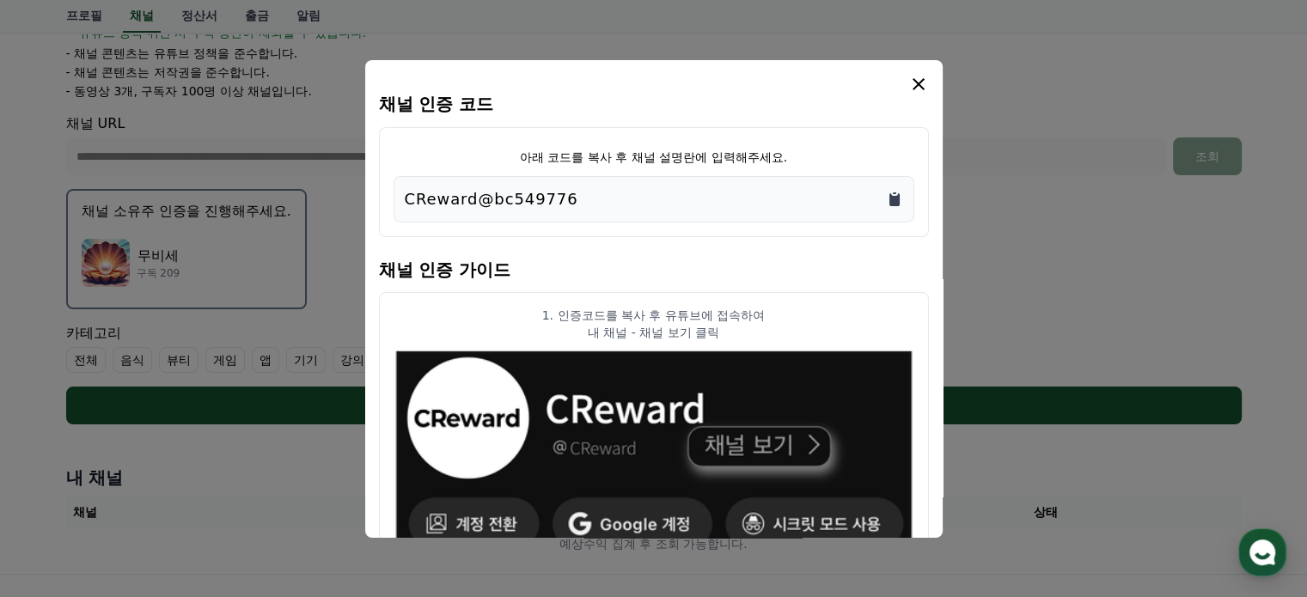
click at [897, 195] on icon "Copy to clipboard" at bounding box center [894, 199] width 10 height 13
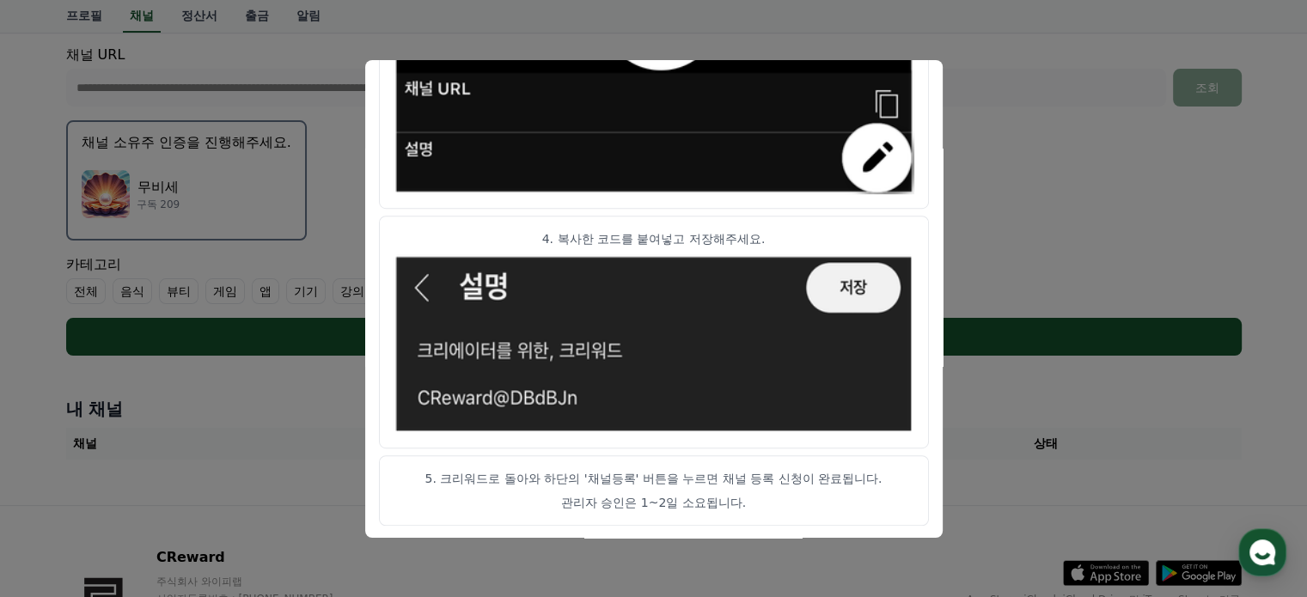
scroll to position [516, 0]
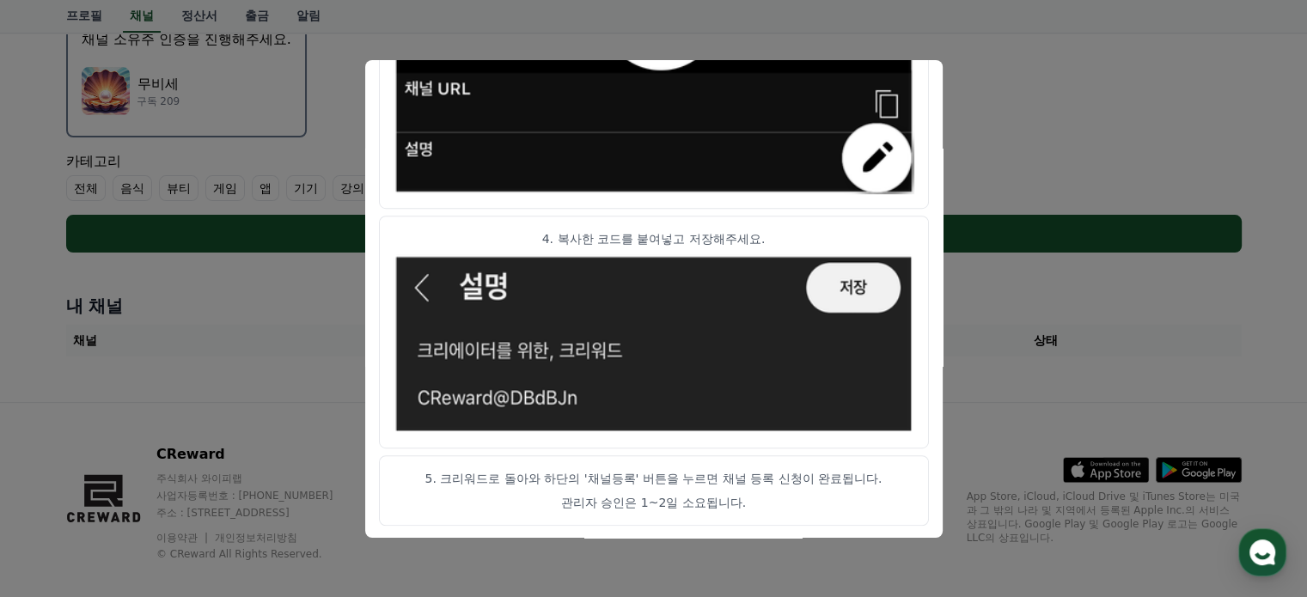
click at [629, 494] on p "관리자 승인은 1~2일 소요됩니다." at bounding box center [654, 502] width 521 height 17
click at [1028, 133] on button "close modal" at bounding box center [653, 298] width 1307 height 597
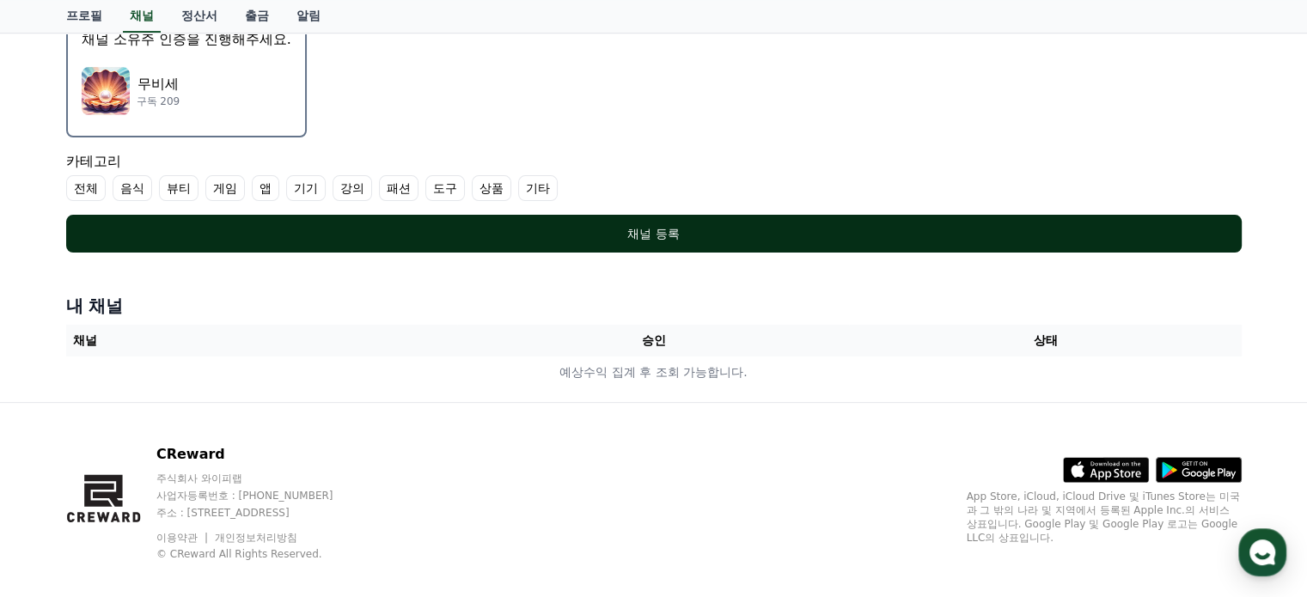
click at [651, 237] on div "채널 등록" at bounding box center [654, 233] width 1107 height 17
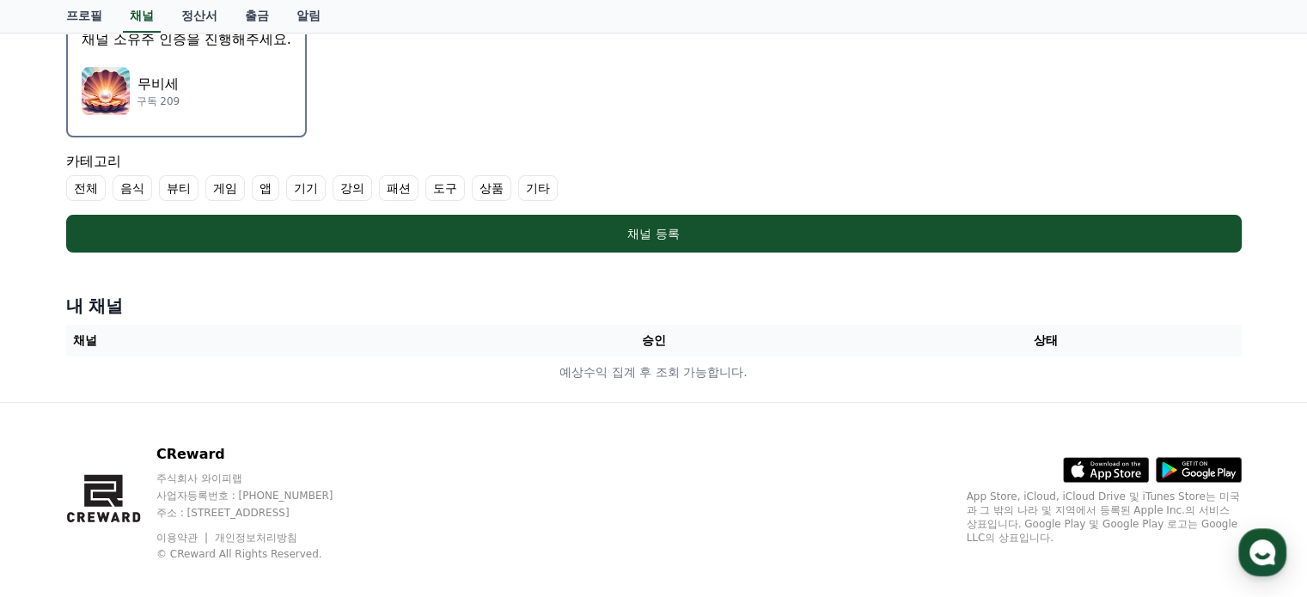
click at [79, 188] on label "전체" at bounding box center [86, 188] width 40 height 26
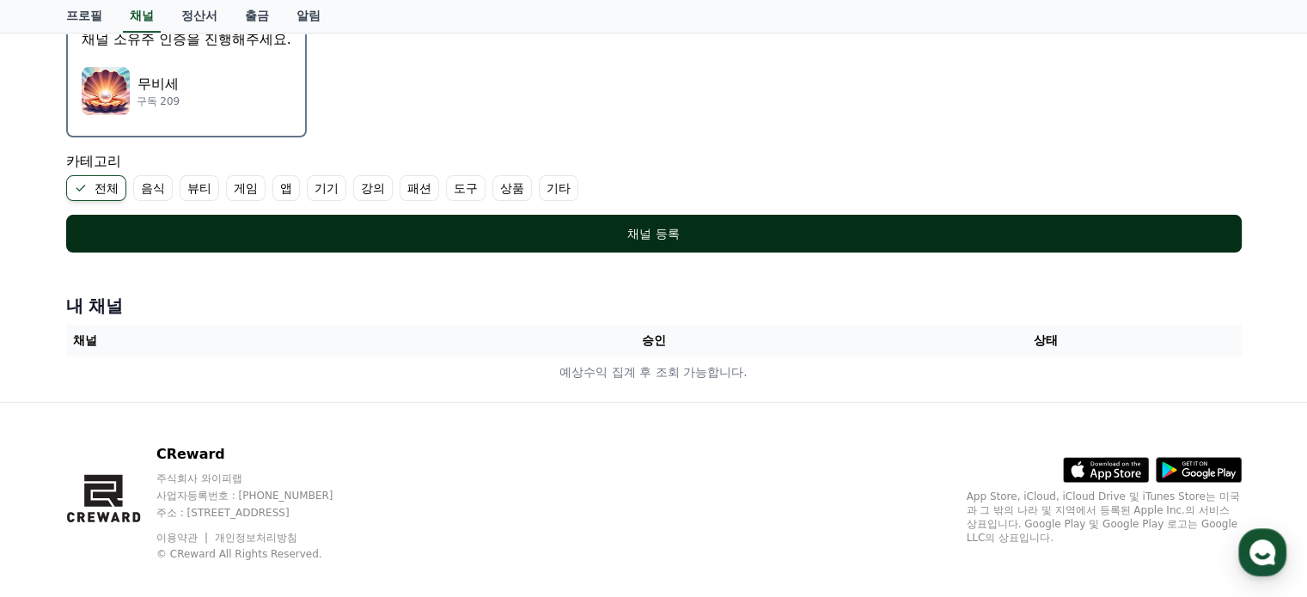
click at [611, 222] on button "채널 등록" at bounding box center [653, 234] width 1175 height 38
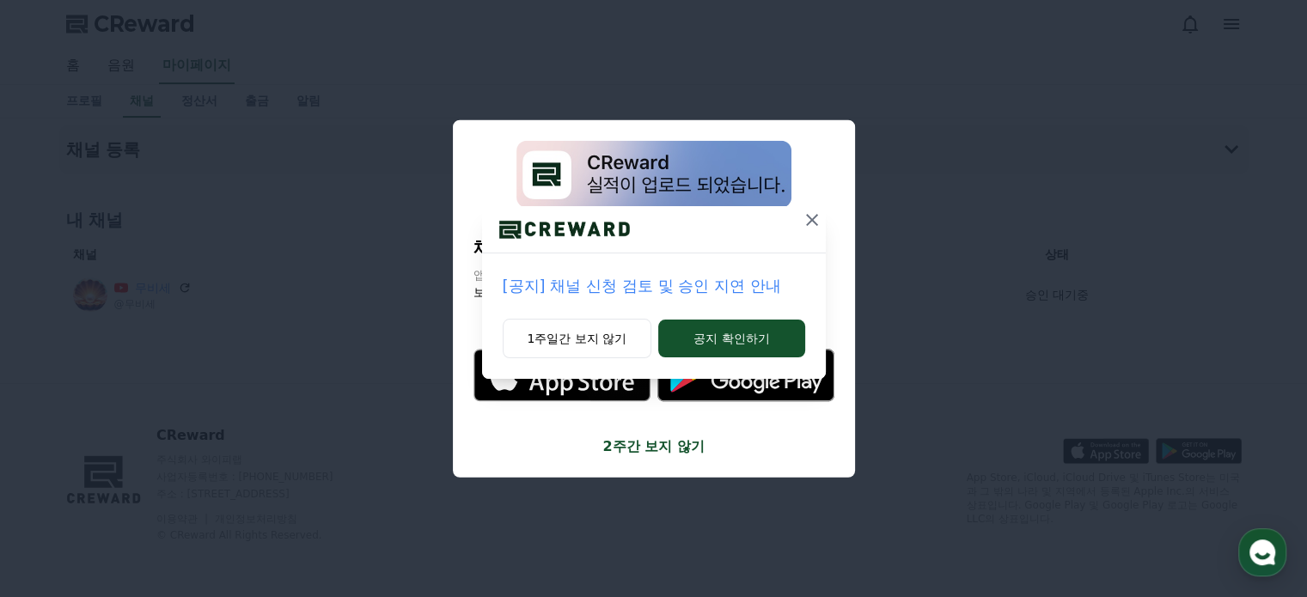
click at [803, 219] on icon at bounding box center [812, 220] width 21 height 21
click at [812, 213] on icon at bounding box center [813, 220] width 21 height 21
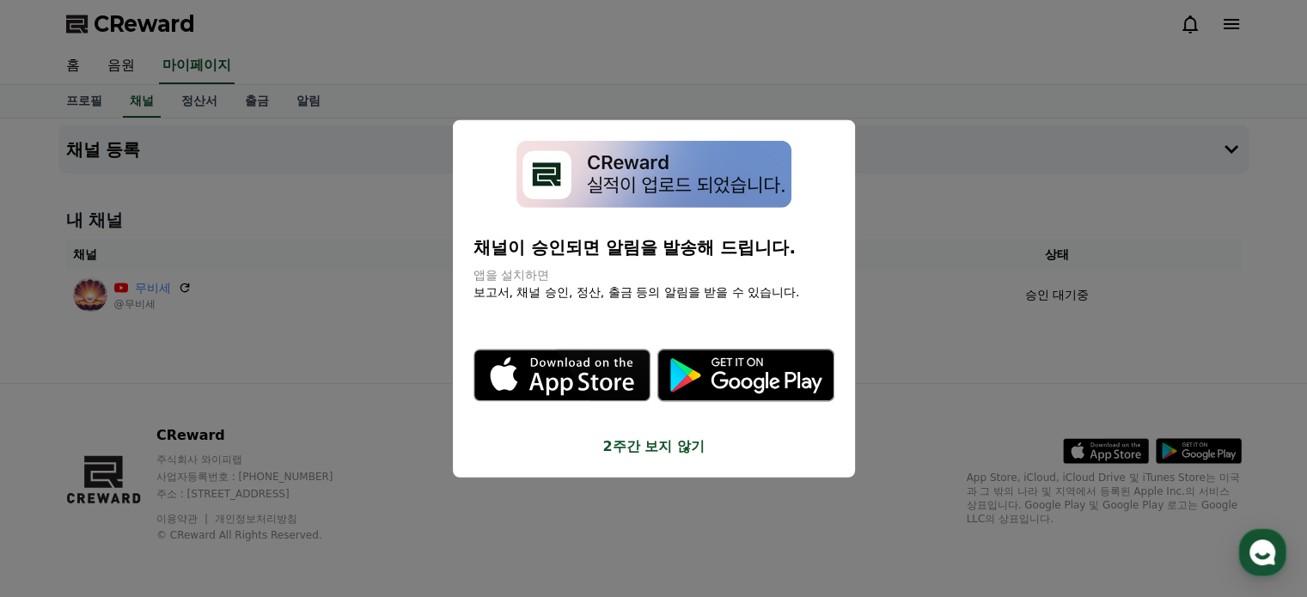
click at [807, 85] on button "close modal" at bounding box center [653, 298] width 1307 height 597
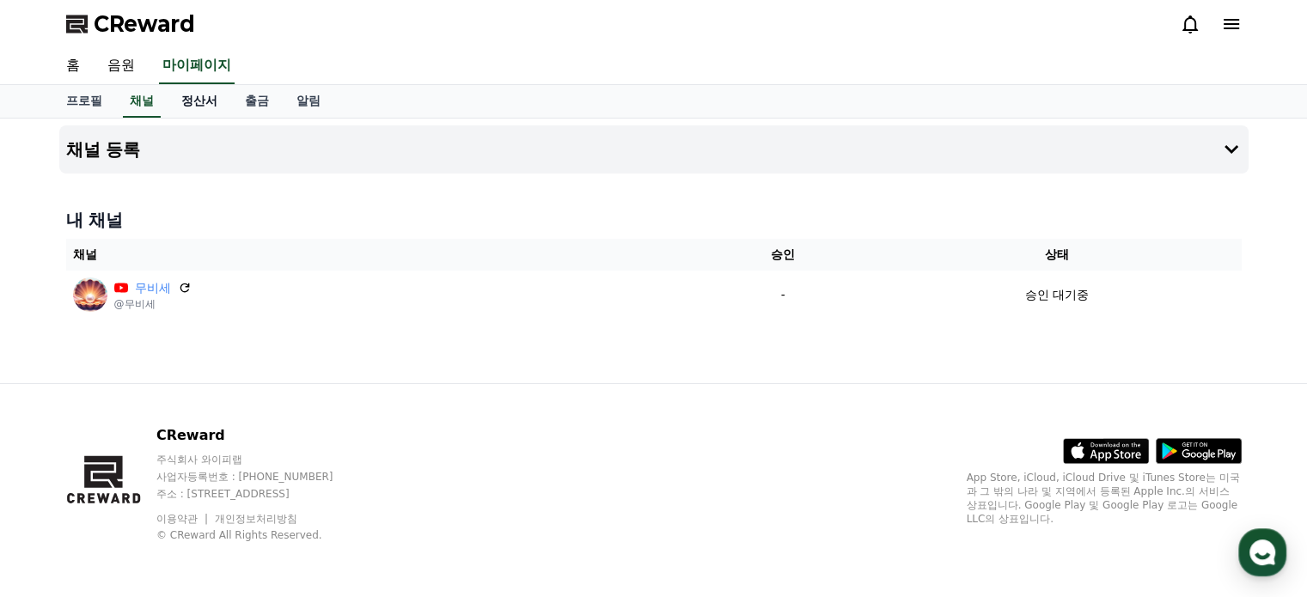
click at [206, 99] on link "정산서" at bounding box center [200, 101] width 64 height 33
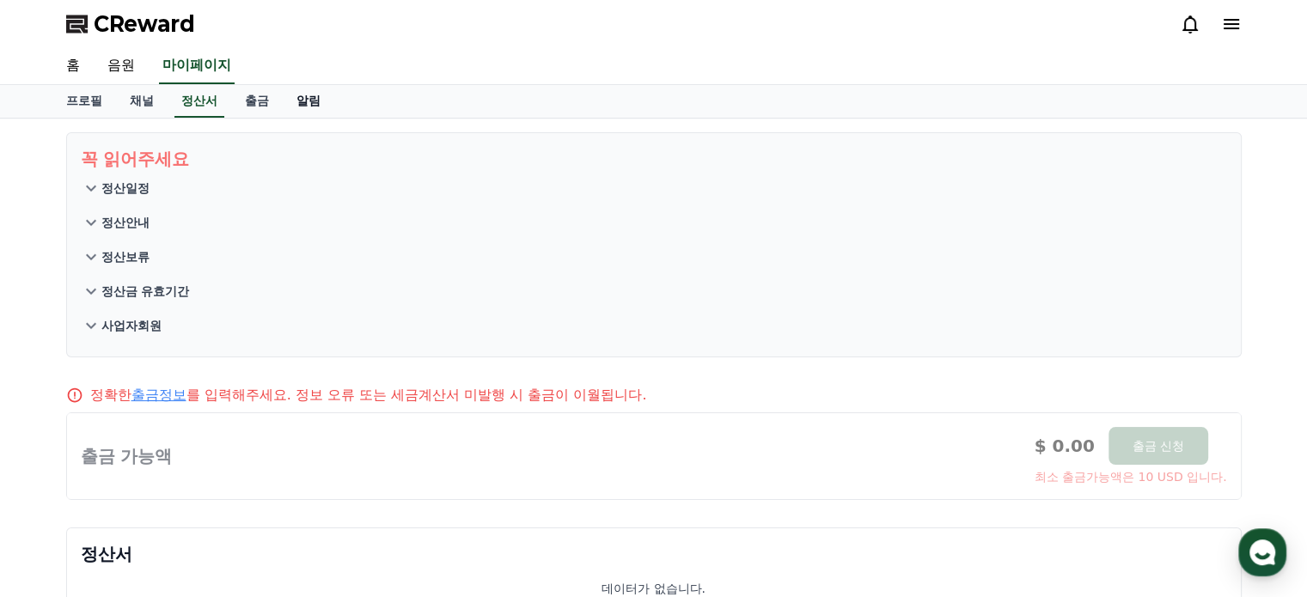
drag, startPoint x: 265, startPoint y: 99, endPoint x: 286, endPoint y: 99, distance: 21.5
click at [265, 99] on link "출금" at bounding box center [257, 101] width 52 height 33
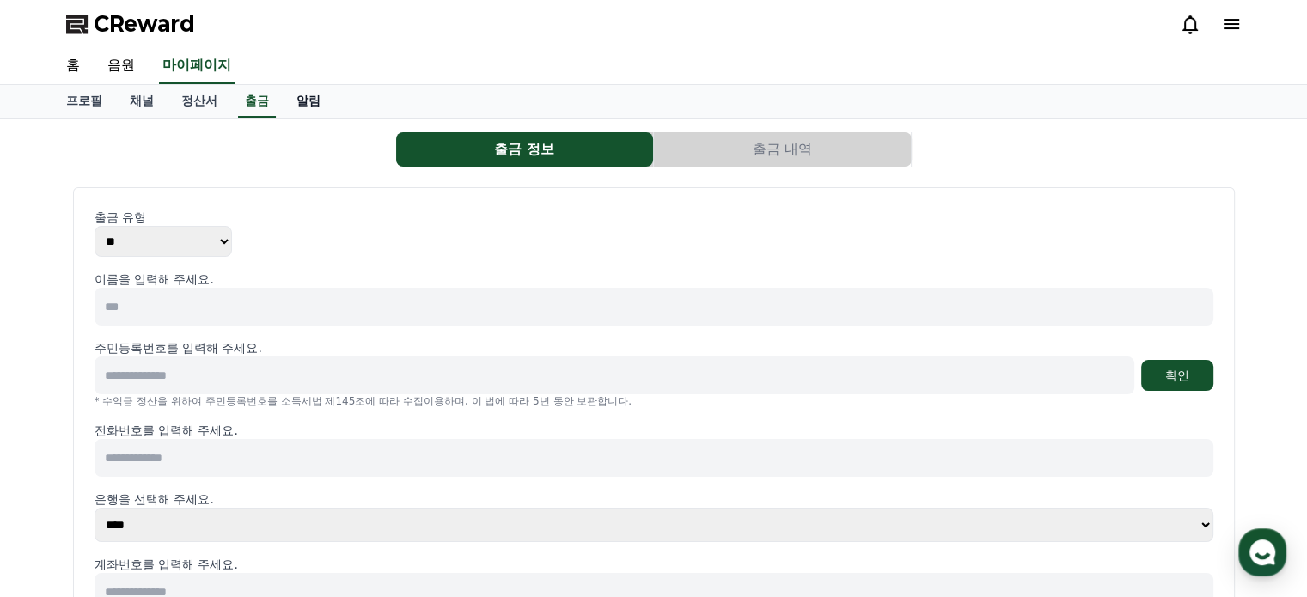
click at [304, 99] on link "알림" at bounding box center [309, 101] width 52 height 33
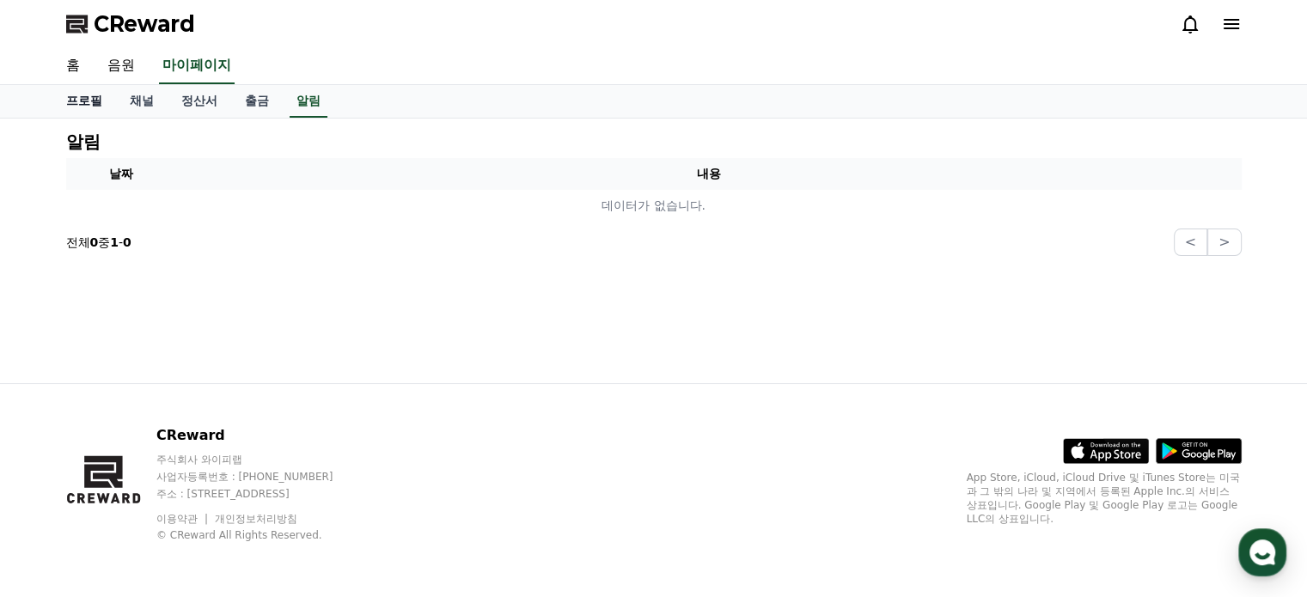
click at [88, 104] on link "프로필" at bounding box center [84, 101] width 64 height 33
select select "**********"
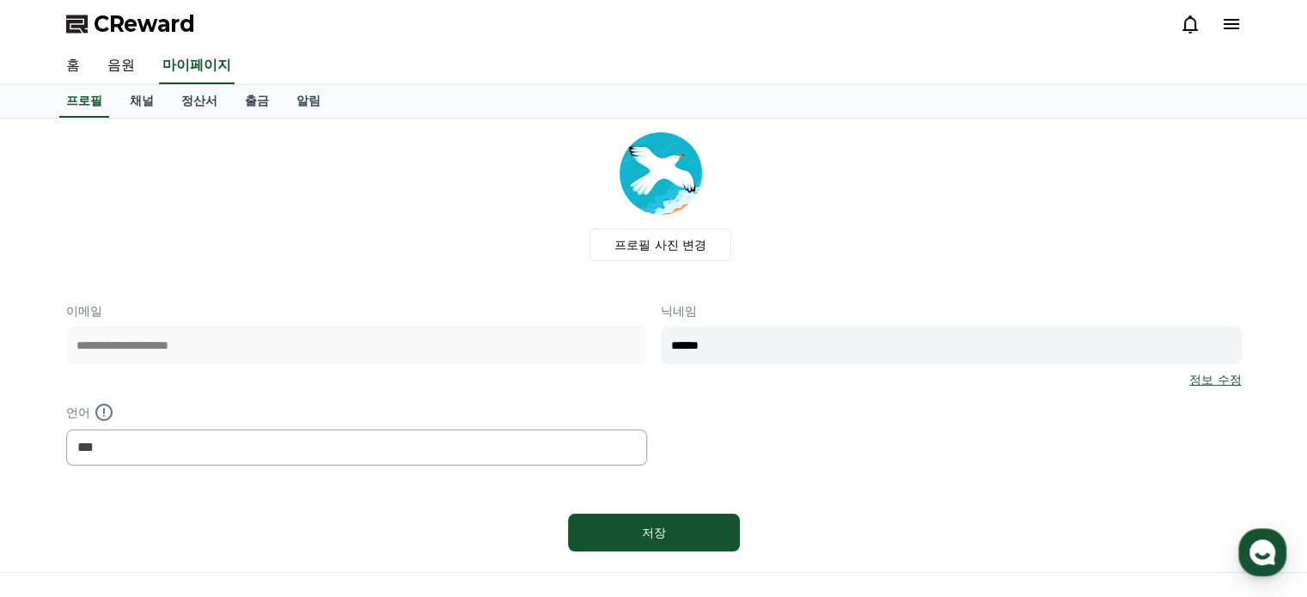
click at [76, 70] on link "홈" at bounding box center [72, 66] width 41 height 36
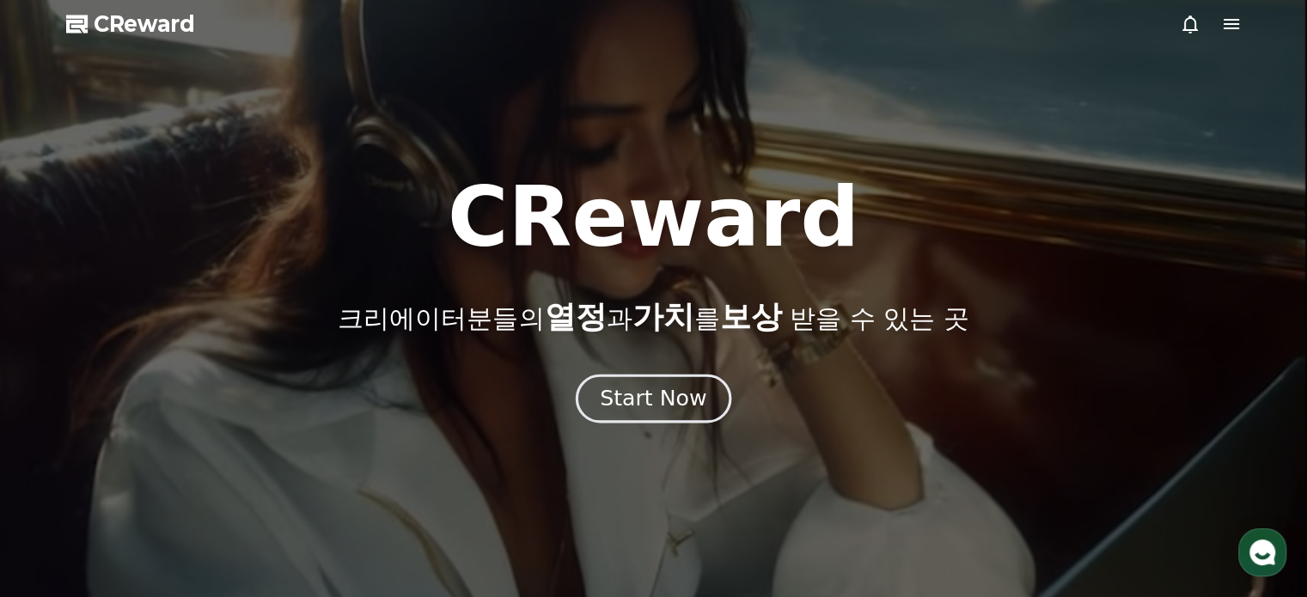
click at [674, 415] on button "Start Now" at bounding box center [654, 398] width 156 height 49
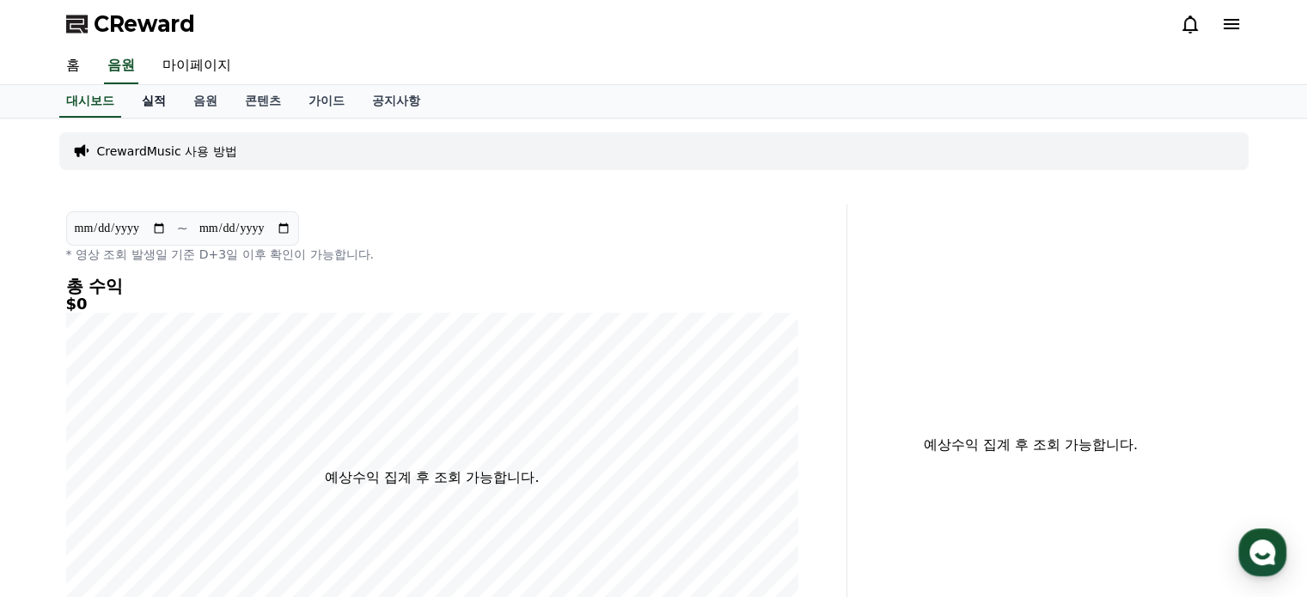
click at [152, 93] on link "실적" at bounding box center [154, 101] width 52 height 33
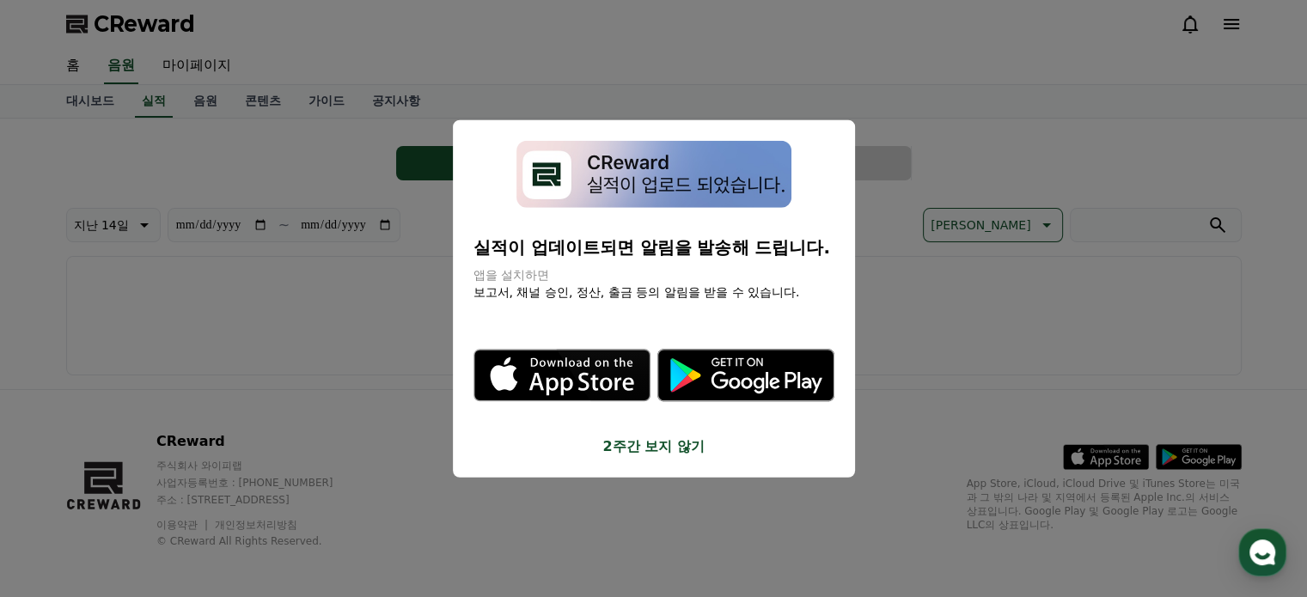
click at [632, 77] on button "close modal" at bounding box center [653, 298] width 1307 height 597
